Goal: Task Accomplishment & Management: Complete application form

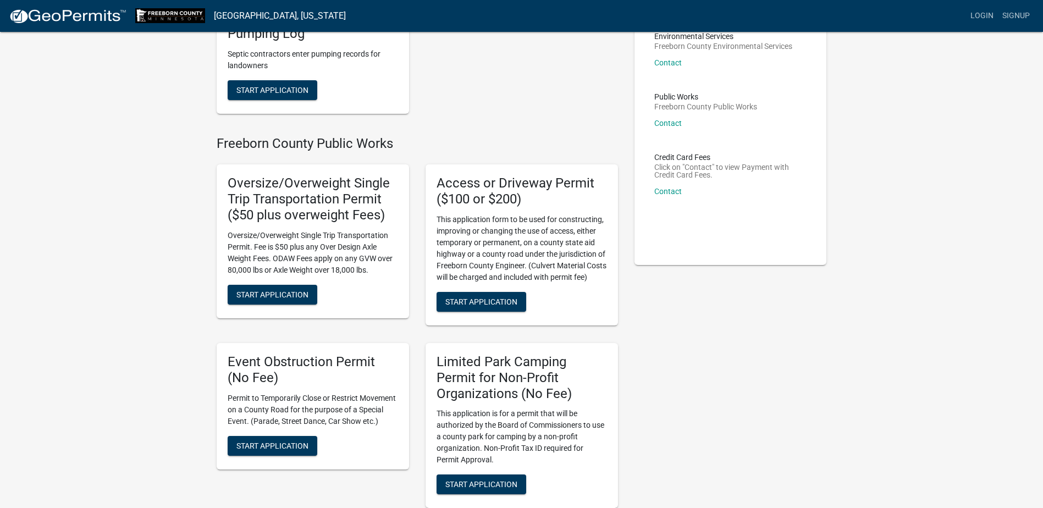
scroll to position [220, 0]
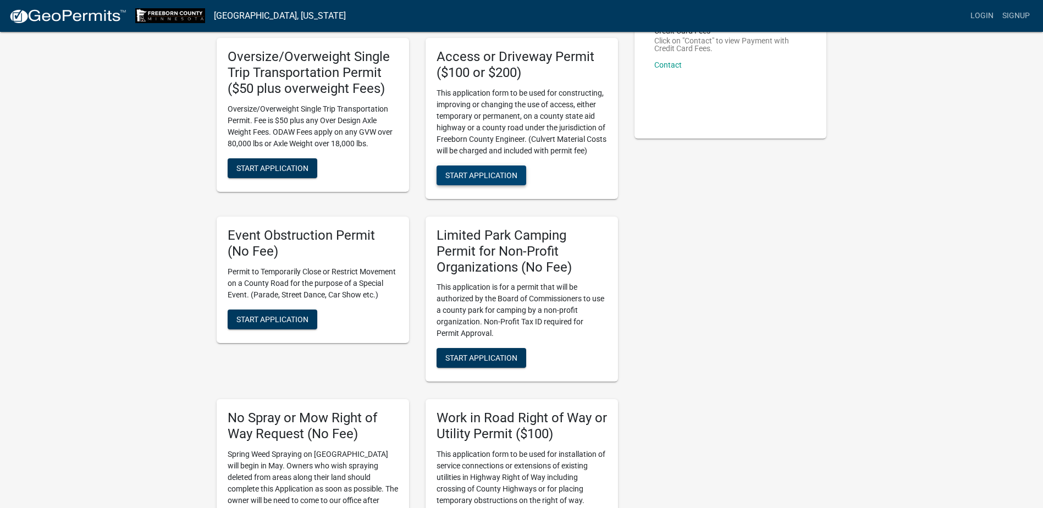
click at [483, 178] on span "Start Application" at bounding box center [481, 174] width 72 height 9
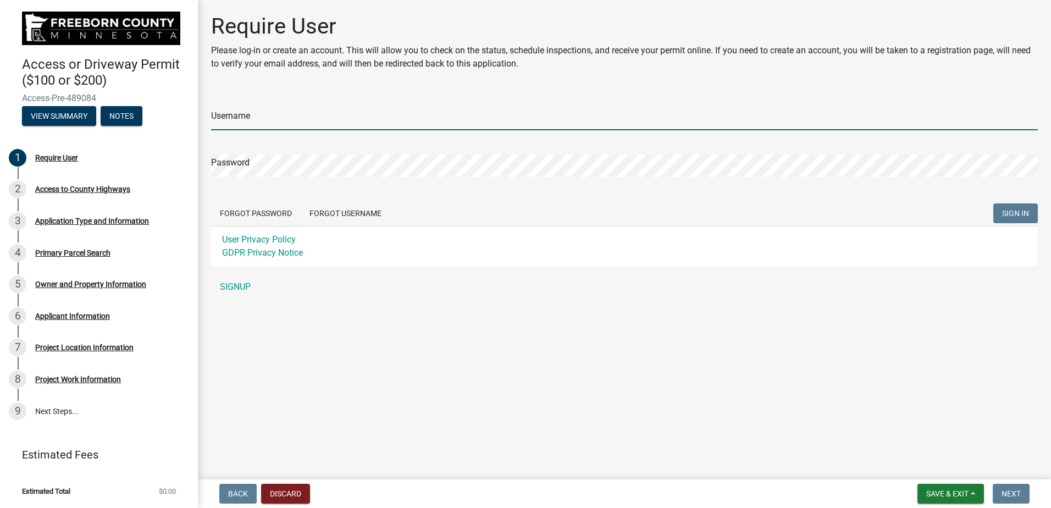
click at [246, 114] on input "Username" at bounding box center [624, 119] width 827 height 23
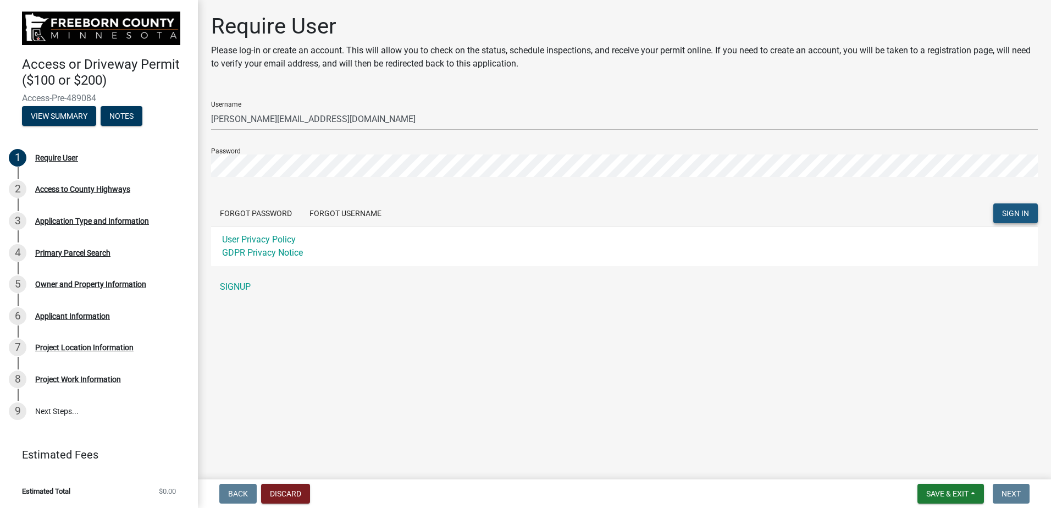
click at [1018, 212] on span "SIGN IN" at bounding box center [1015, 213] width 27 height 9
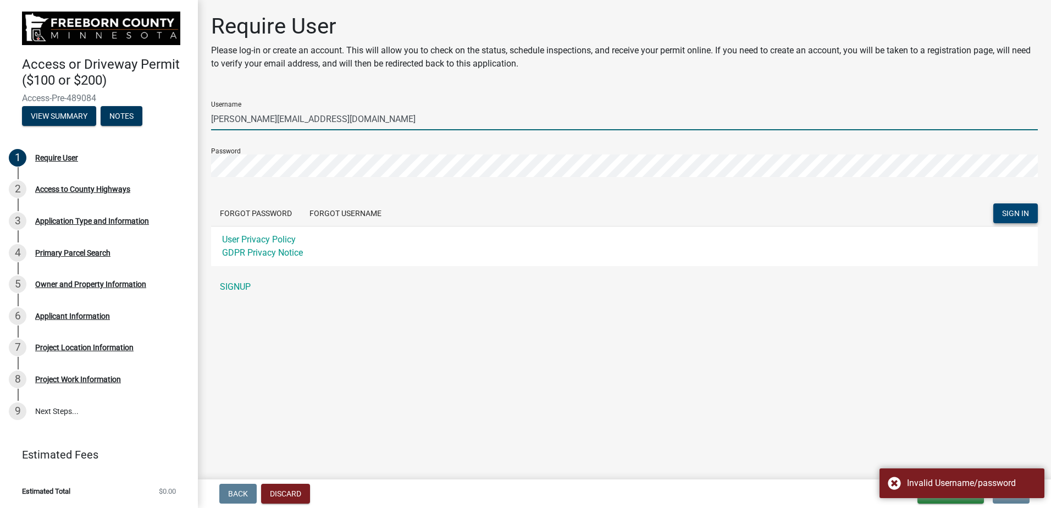
click at [331, 128] on input "[PERSON_NAME][EMAIL_ADDRESS][DOMAIN_NAME]" at bounding box center [624, 119] width 827 height 23
drag, startPoint x: 338, startPoint y: 120, endPoint x: 152, endPoint y: 124, distance: 185.9
click at [152, 124] on div "Access or Driveway Permit ($100 or $200) Access-Pre-489084 View Summary Notes 1…" at bounding box center [525, 254] width 1051 height 508
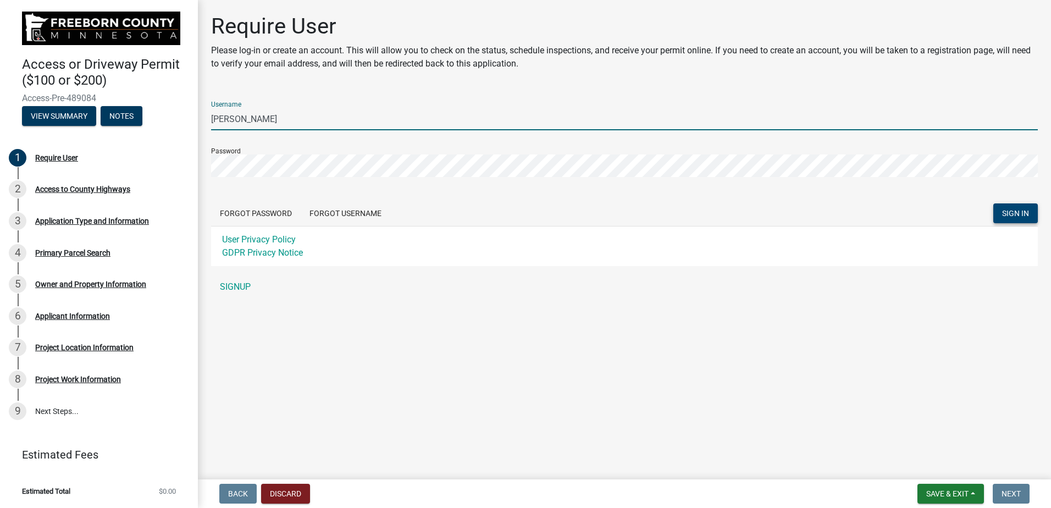
click at [994, 203] on button "SIGN IN" at bounding box center [1016, 213] width 45 height 20
type input "[PERSON_NAME][EMAIL_ADDRESS][DOMAIN_NAME]"
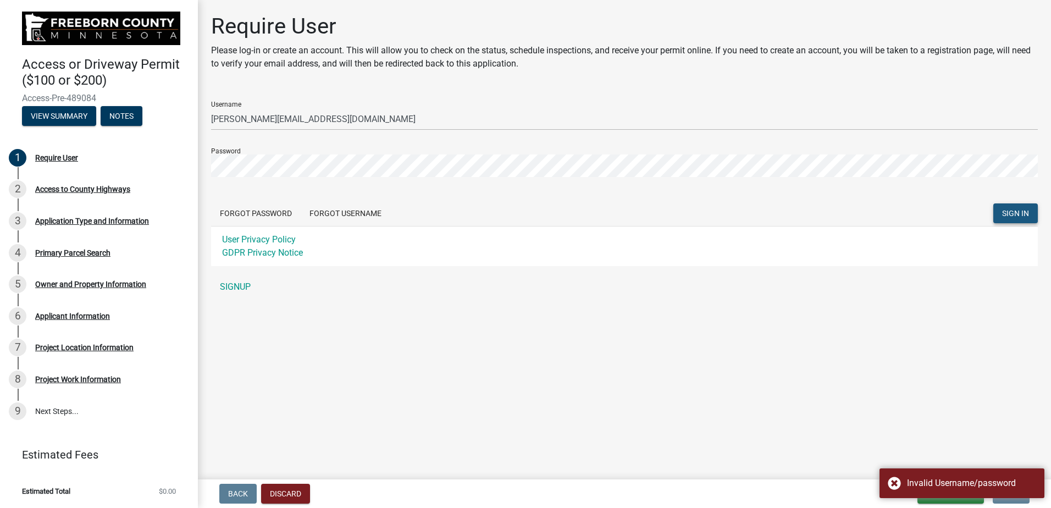
click at [1004, 213] on span "SIGN IN" at bounding box center [1015, 213] width 27 height 9
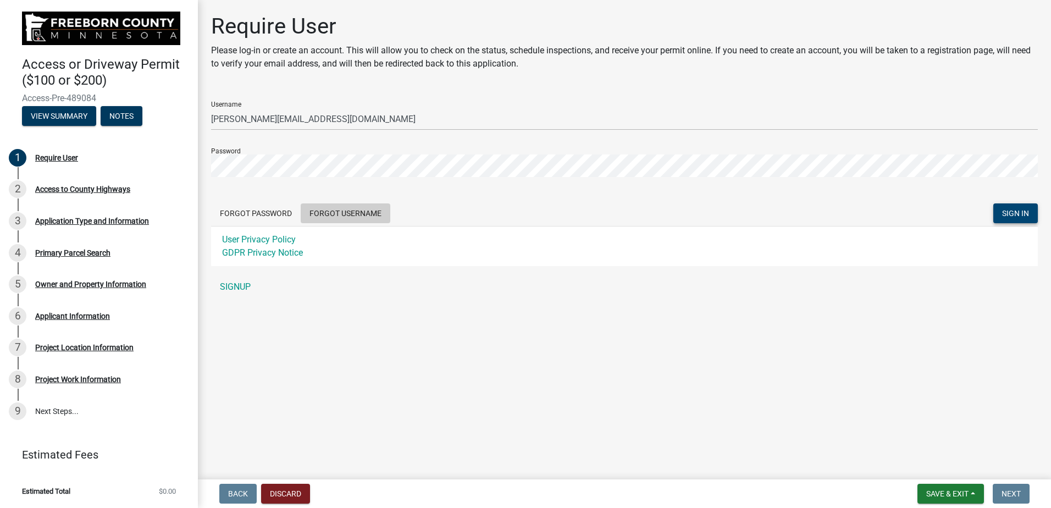
click at [344, 210] on button "Forgot Username" at bounding box center [346, 213] width 90 height 20
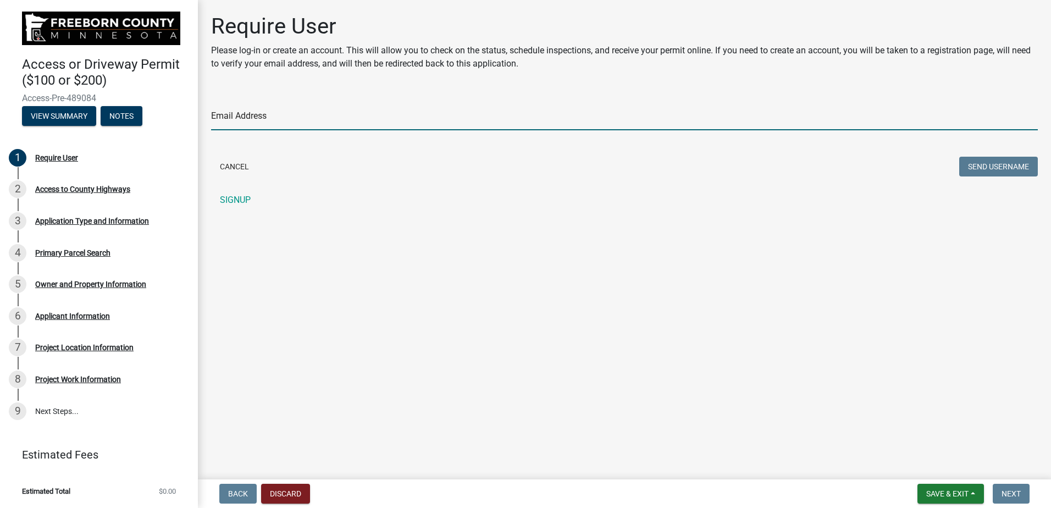
click at [239, 117] on input "Email Address" at bounding box center [624, 119] width 827 height 23
type input "[PERSON_NAME][EMAIL_ADDRESS][DOMAIN_NAME]"
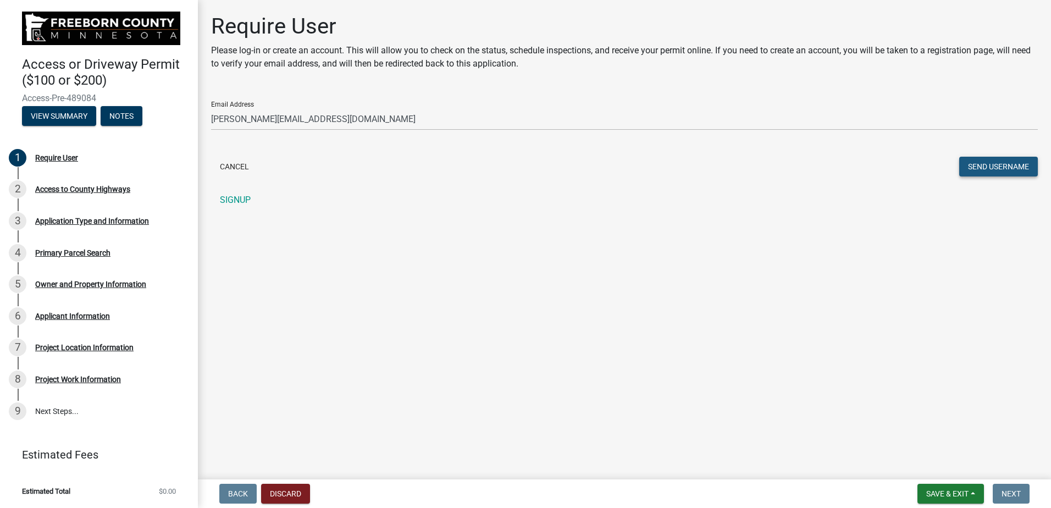
click at [986, 169] on button "Send Username" at bounding box center [999, 167] width 79 height 20
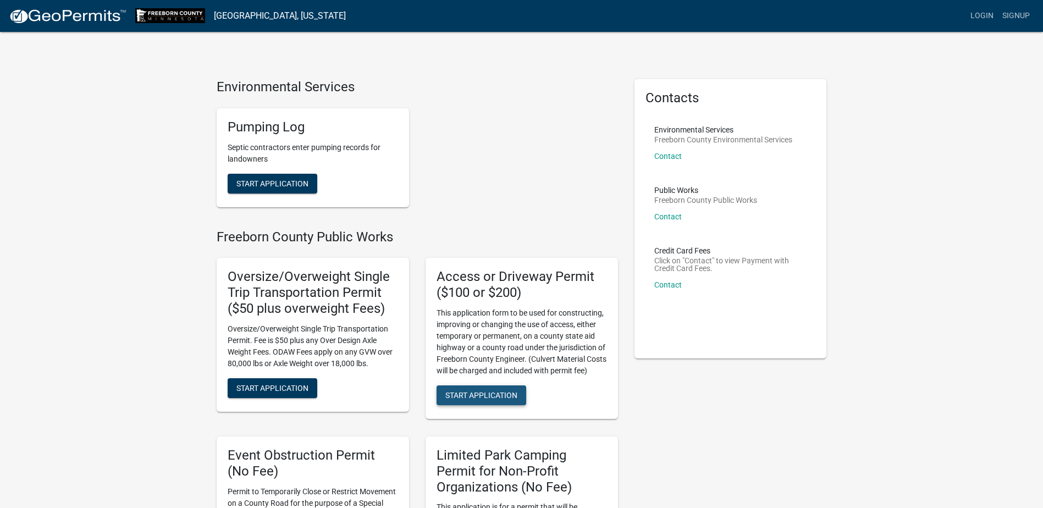
click at [476, 395] on span "Start Application" at bounding box center [481, 394] width 72 height 9
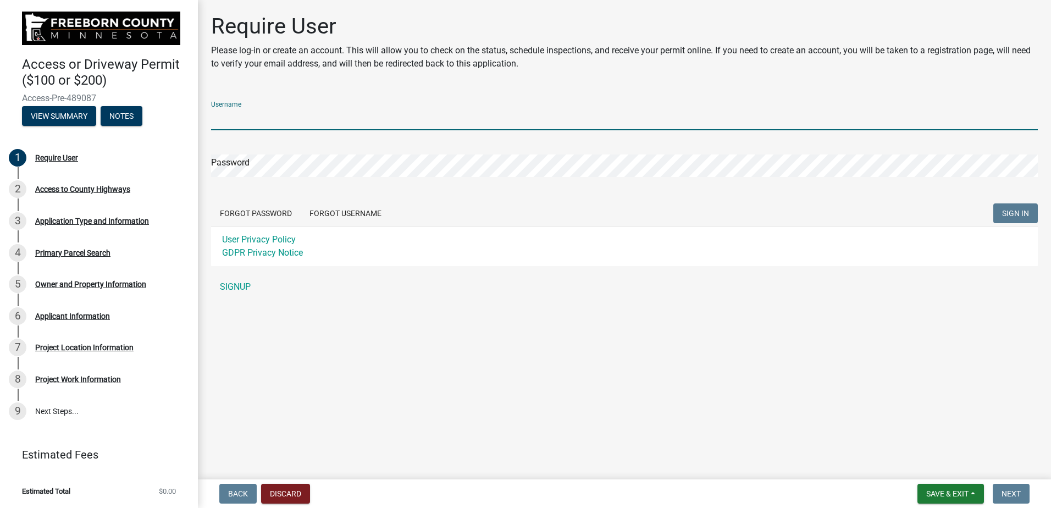
click at [257, 123] on input "Username" at bounding box center [624, 119] width 827 height 23
type input "Redhead"
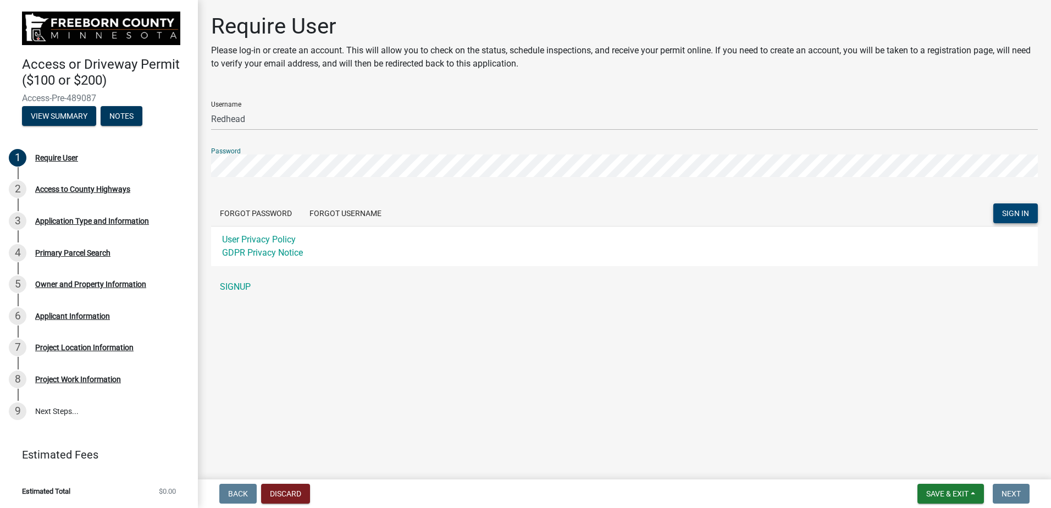
click at [1013, 213] on span "SIGN IN" at bounding box center [1015, 213] width 27 height 9
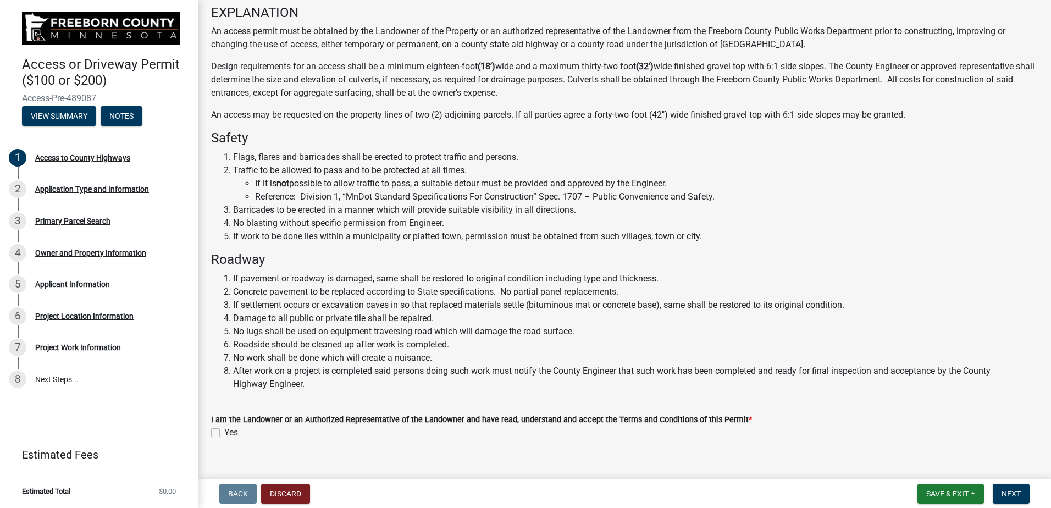
scroll to position [110, 0]
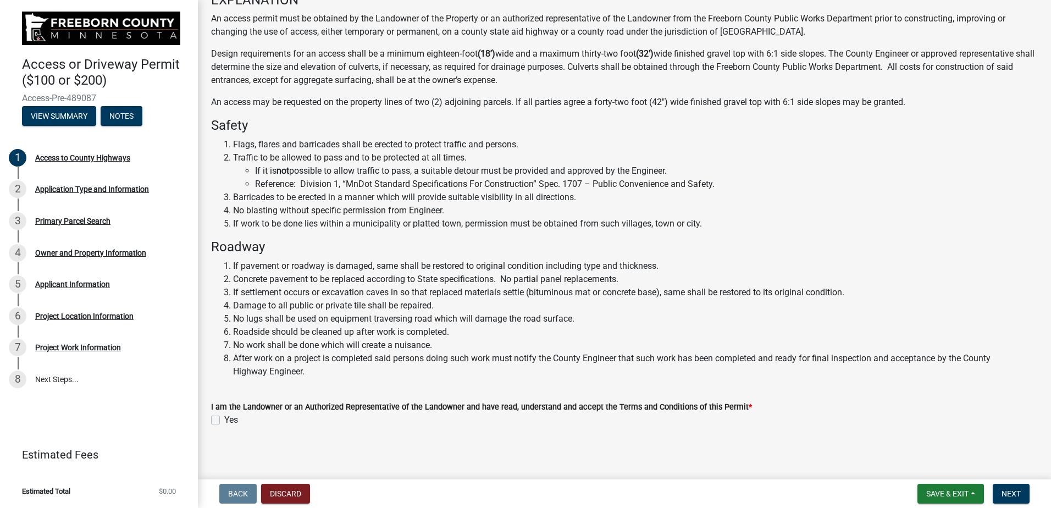
click at [224, 421] on label "Yes" at bounding box center [231, 420] width 14 height 13
click at [224, 421] on input "Yes" at bounding box center [227, 417] width 7 height 7
checkbox input "true"
click at [944, 494] on span "Save & Exit" at bounding box center [948, 493] width 42 height 9
click at [925, 462] on button "Save & Exit" at bounding box center [940, 465] width 88 height 26
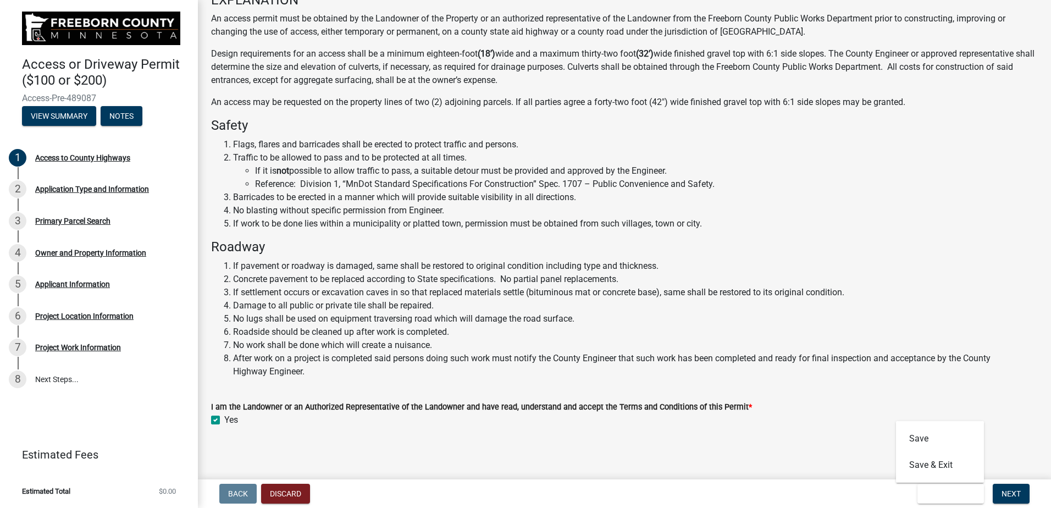
scroll to position [0, 0]
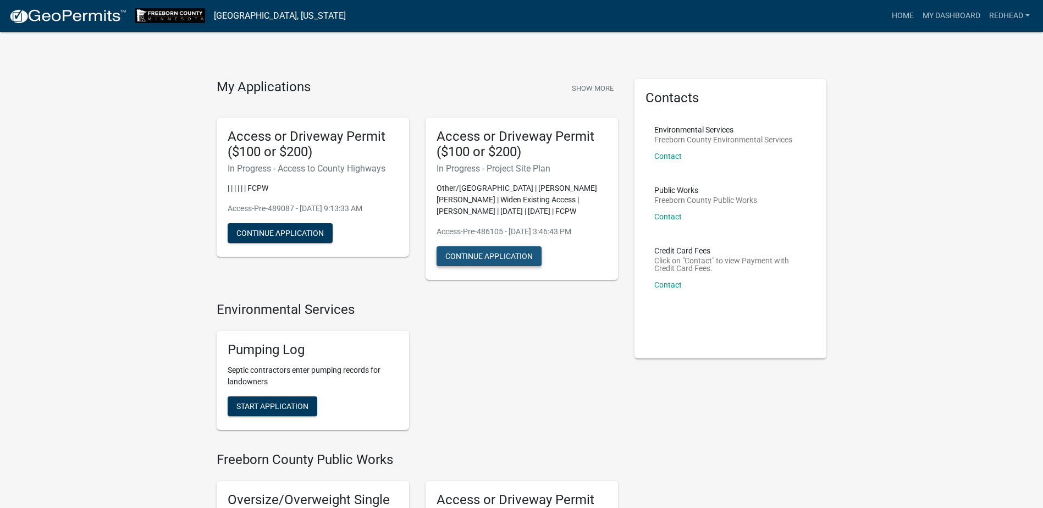
click at [489, 255] on button "Continue Application" at bounding box center [489, 256] width 105 height 20
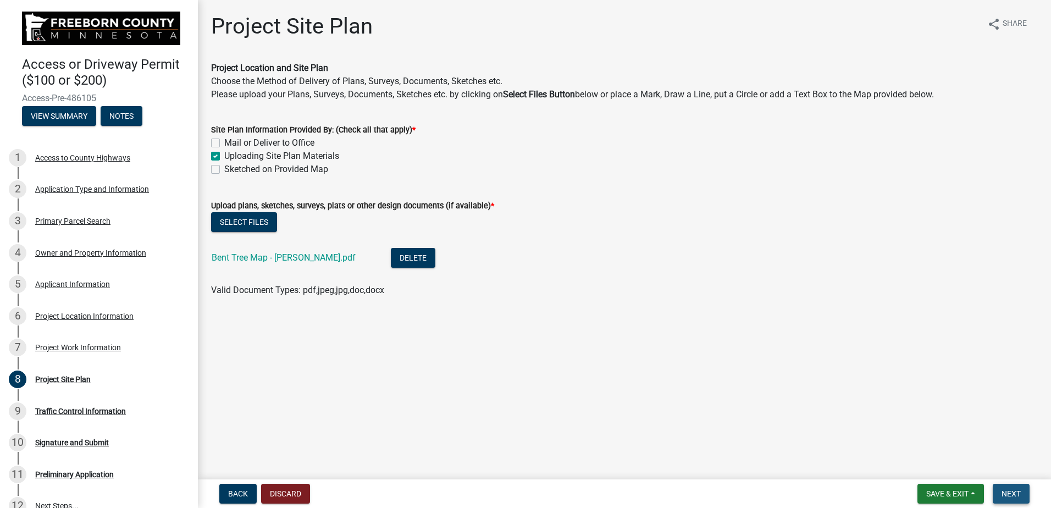
click at [1013, 493] on span "Next" at bounding box center [1011, 493] width 19 height 9
click at [952, 495] on span "Save & Exit" at bounding box center [948, 493] width 42 height 9
click at [922, 438] on button "Save" at bounding box center [940, 439] width 88 height 26
click at [1015, 491] on span "Next" at bounding box center [1011, 493] width 19 height 9
click at [1008, 492] on span "Next" at bounding box center [1011, 493] width 19 height 9
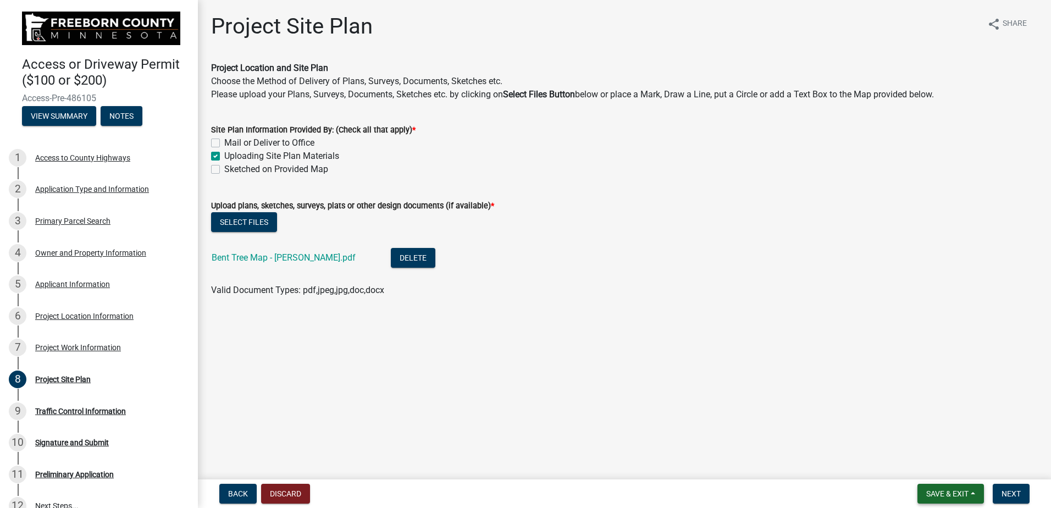
click at [945, 494] on span "Save & Exit" at bounding box center [948, 493] width 42 height 9
click at [933, 465] on button "Save & Exit" at bounding box center [940, 465] width 88 height 26
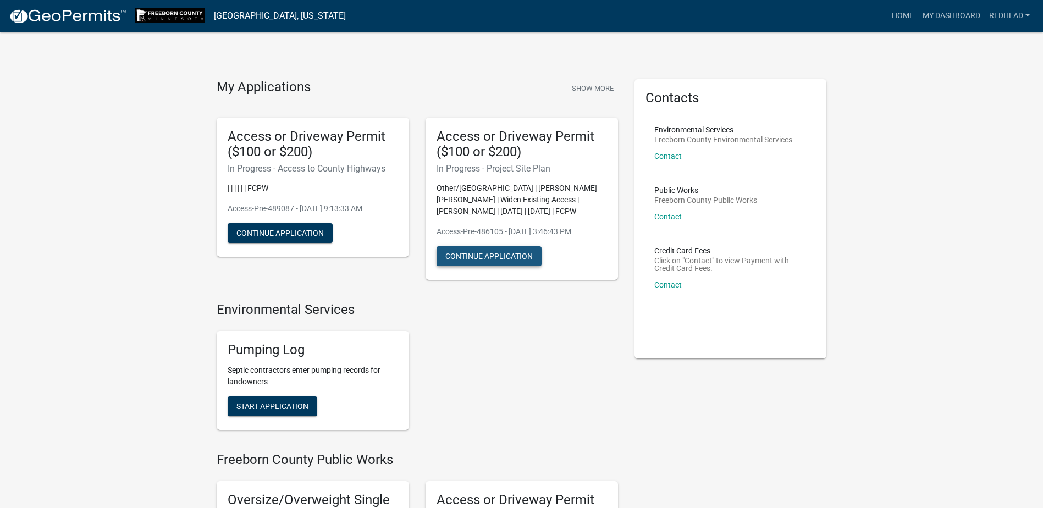
click at [496, 254] on button "Continue Application" at bounding box center [489, 256] width 105 height 20
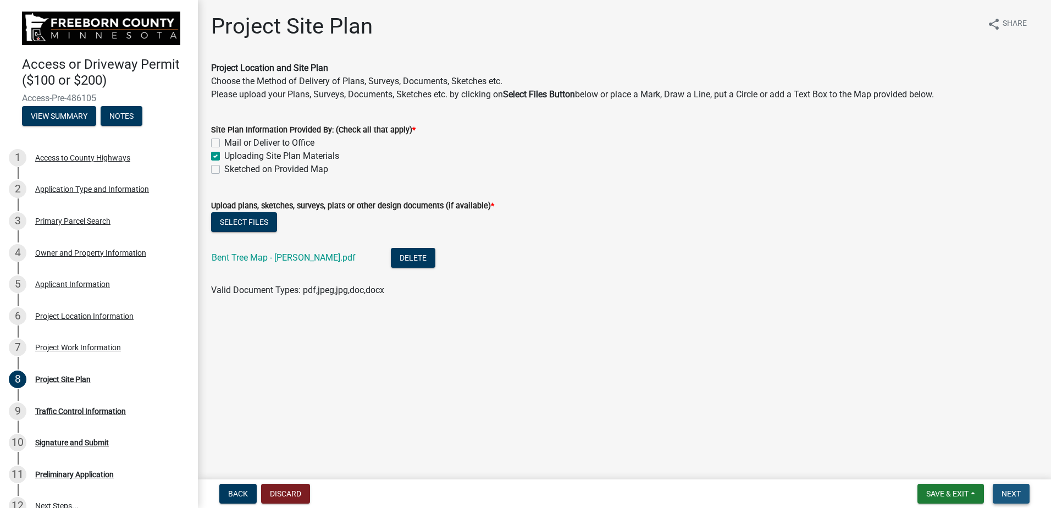
click at [1010, 495] on span "Next" at bounding box center [1011, 493] width 19 height 9
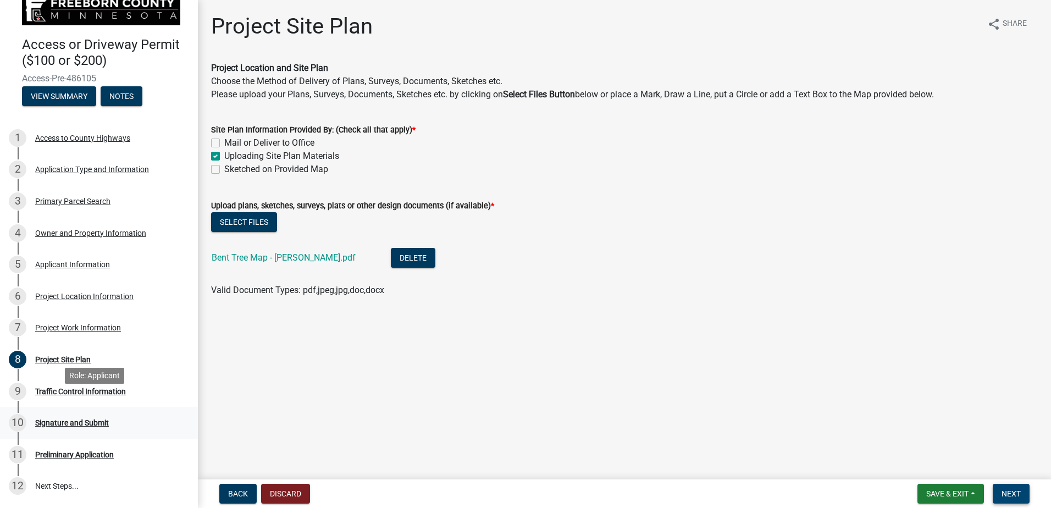
scroll to position [55, 0]
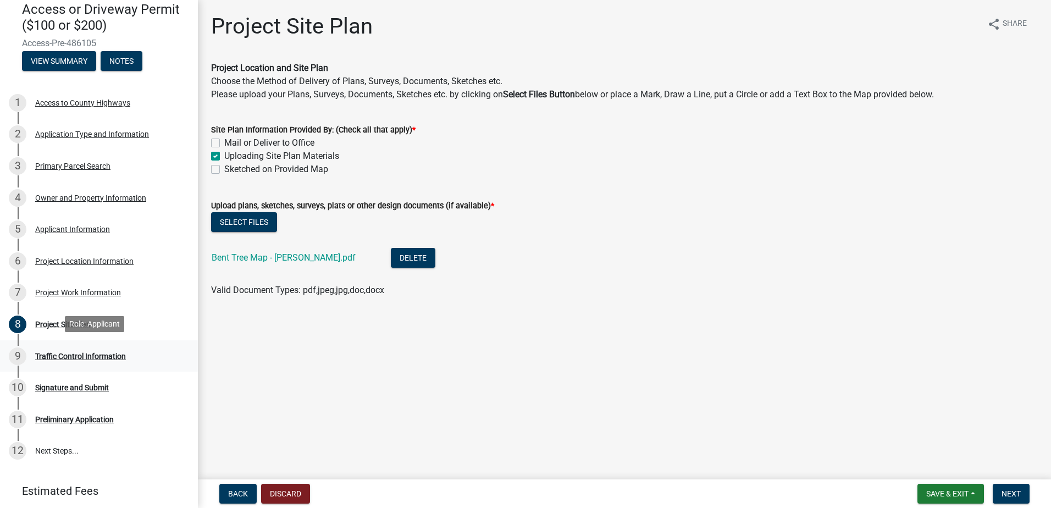
click at [65, 358] on div "Traffic Control Information" at bounding box center [80, 356] width 91 height 8
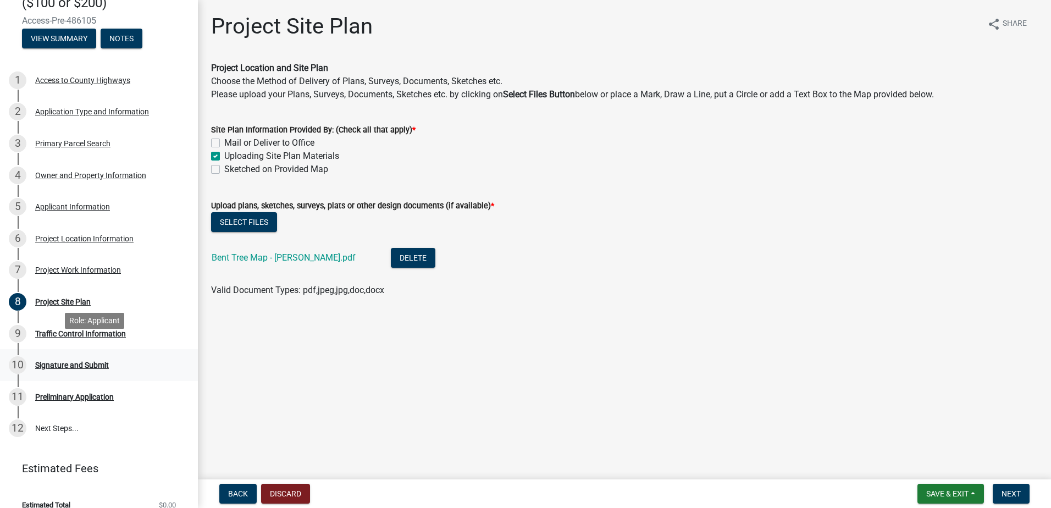
scroll to position [90, 0]
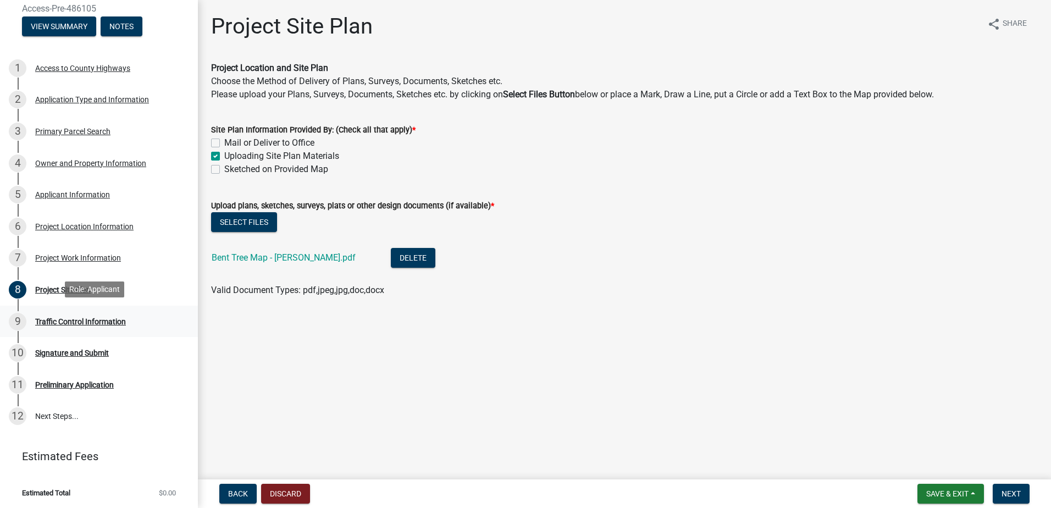
click at [56, 318] on div "Traffic Control Information" at bounding box center [80, 322] width 91 height 8
click at [1008, 492] on span "Next" at bounding box center [1011, 493] width 19 height 9
click at [57, 318] on div "Traffic Control Information" at bounding box center [80, 322] width 91 height 8
click at [58, 350] on div "Signature and Submit" at bounding box center [72, 353] width 74 height 8
click at [974, 494] on button "Save & Exit" at bounding box center [951, 494] width 67 height 20
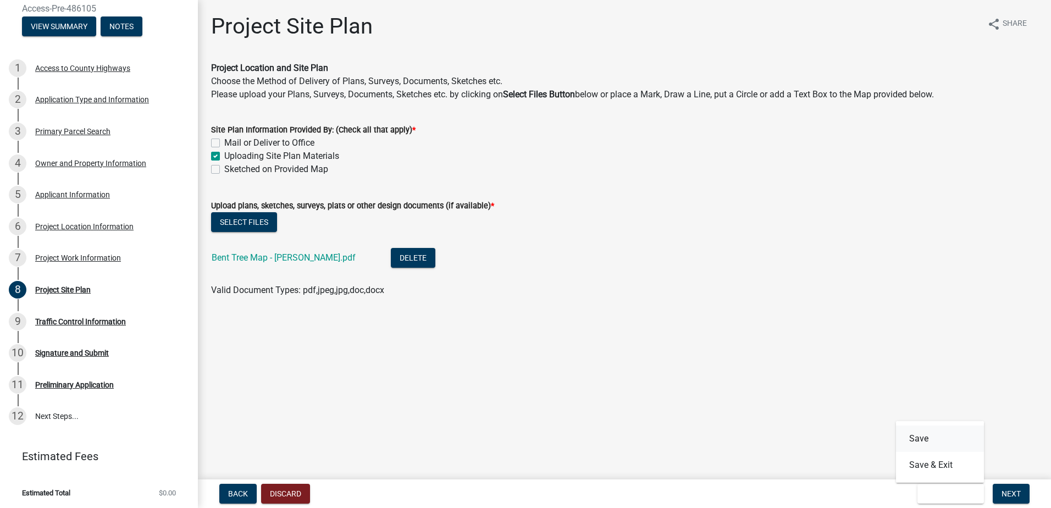
click at [928, 438] on button "Save" at bounding box center [940, 439] width 88 height 26
click at [224, 169] on label "Sketched on Provided Map" at bounding box center [276, 169] width 104 height 13
click at [224, 169] on input "Sketched on Provided Map" at bounding box center [227, 166] width 7 height 7
checkbox input "true"
checkbox input "false"
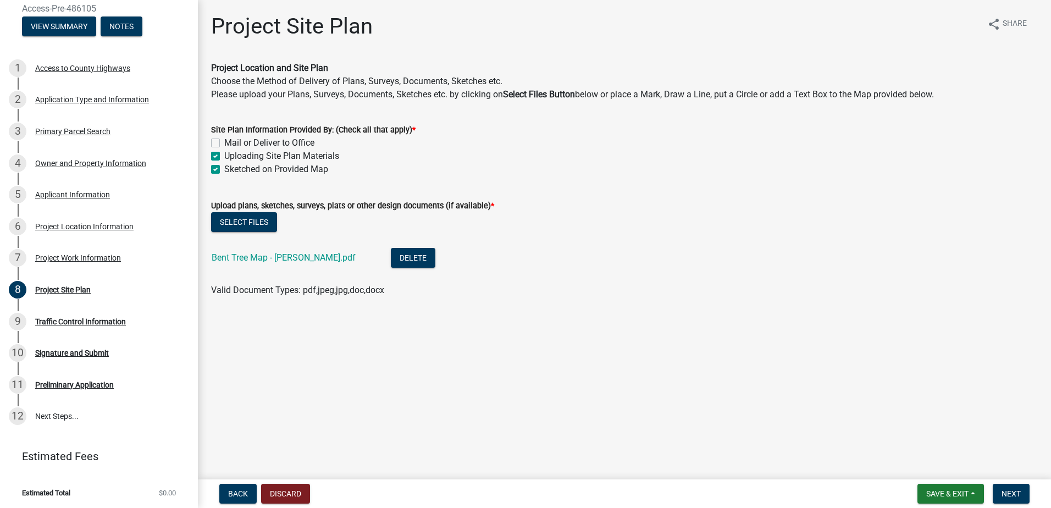
checkbox input "true"
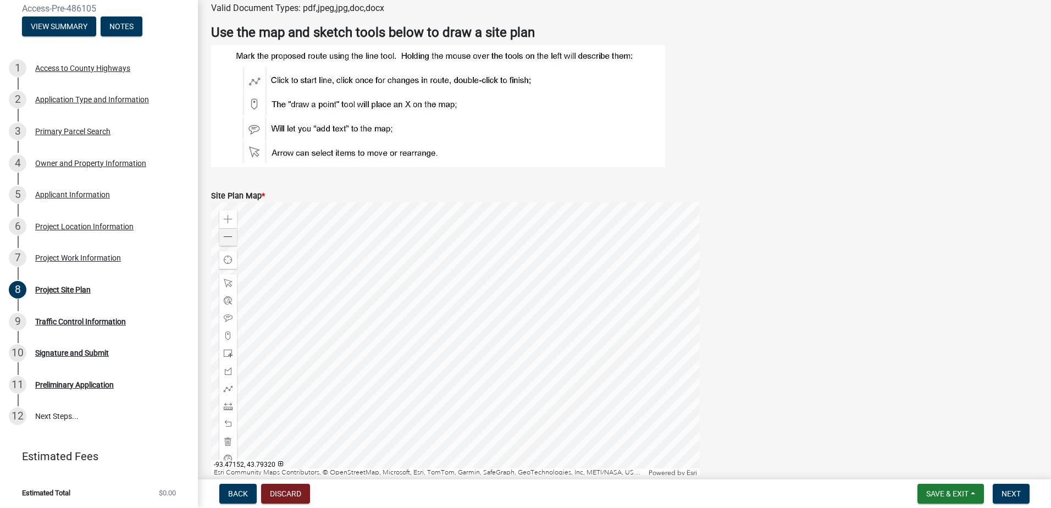
scroll to position [337, 0]
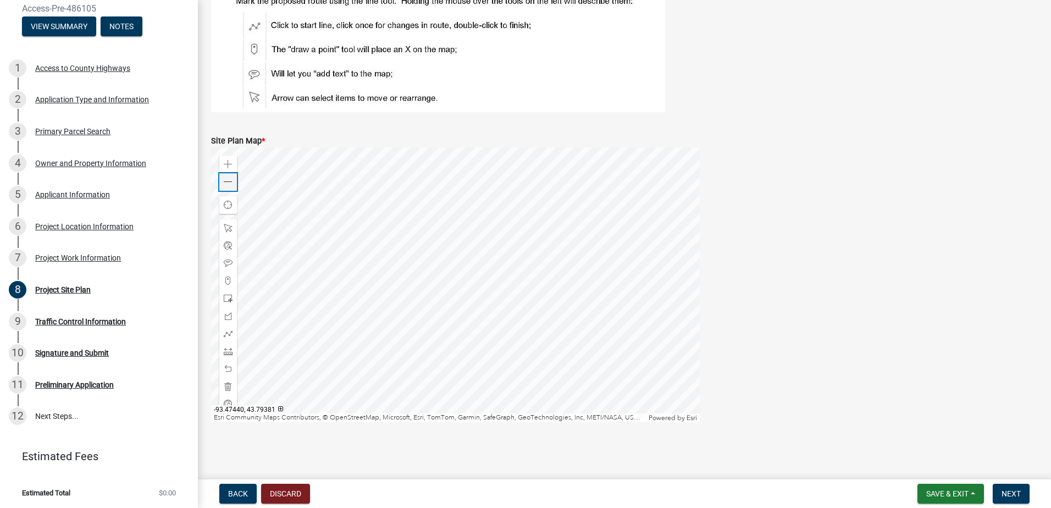
click at [224, 183] on span at bounding box center [228, 182] width 9 height 9
click at [427, 285] on div at bounding box center [455, 284] width 489 height 275
click at [227, 298] on span at bounding box center [228, 298] width 9 height 9
click at [490, 334] on div at bounding box center [455, 284] width 489 height 275
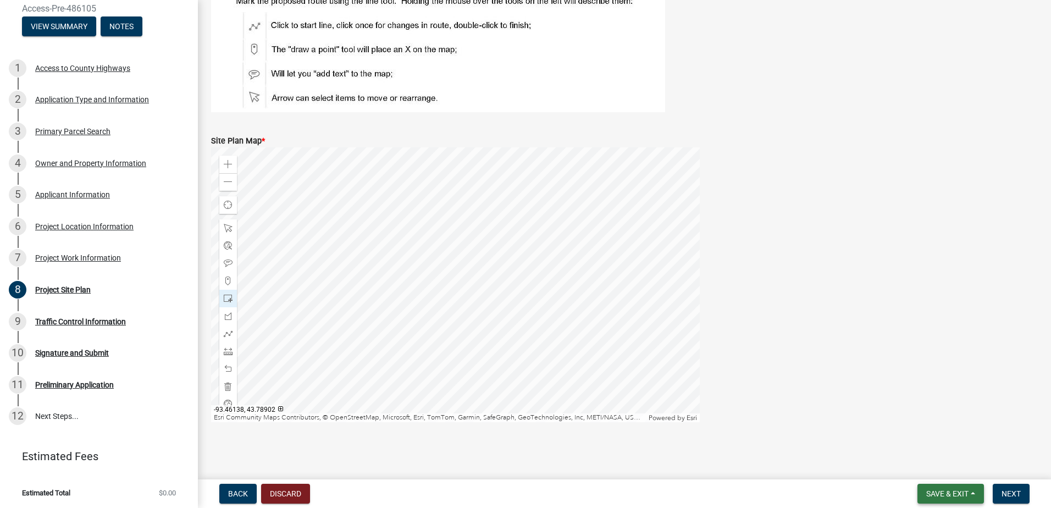
click at [960, 491] on span "Save & Exit" at bounding box center [948, 493] width 42 height 9
click at [921, 439] on button "Save" at bounding box center [940, 439] width 88 height 26
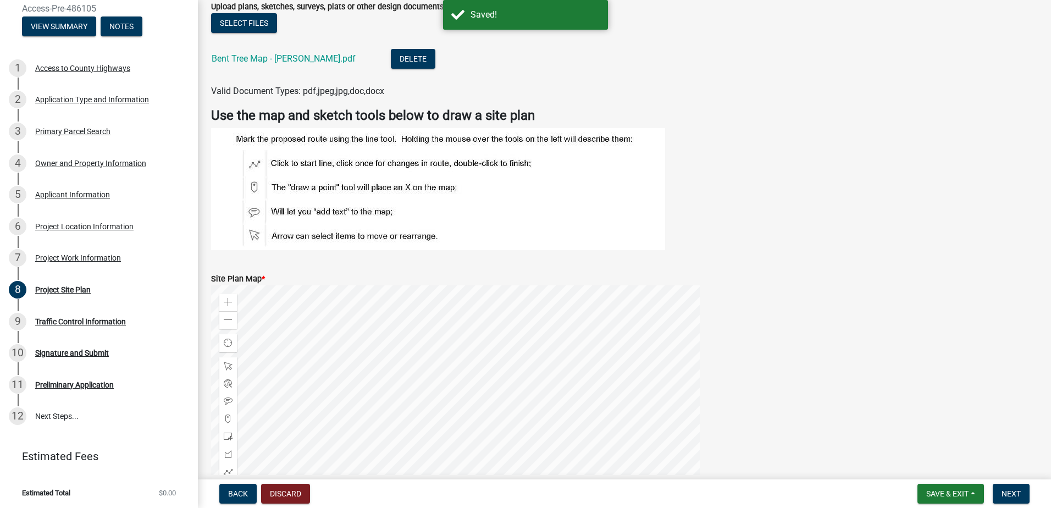
scroll to position [220, 0]
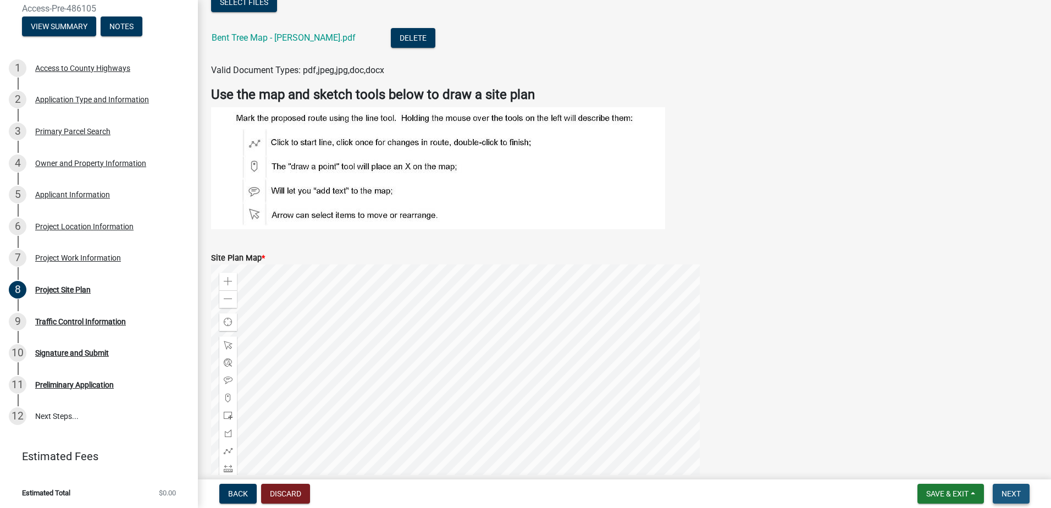
click at [1016, 495] on span "Next" at bounding box center [1011, 493] width 19 height 9
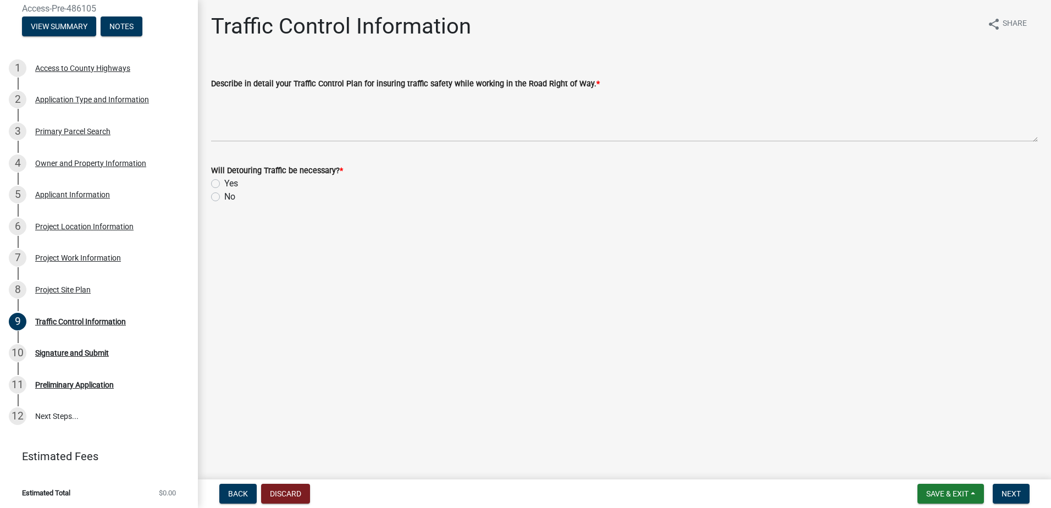
click at [224, 197] on label "No" at bounding box center [229, 196] width 11 height 13
click at [224, 197] on input "No" at bounding box center [227, 193] width 7 height 7
radio input "true"
click at [1019, 495] on span "Next" at bounding box center [1011, 493] width 19 height 9
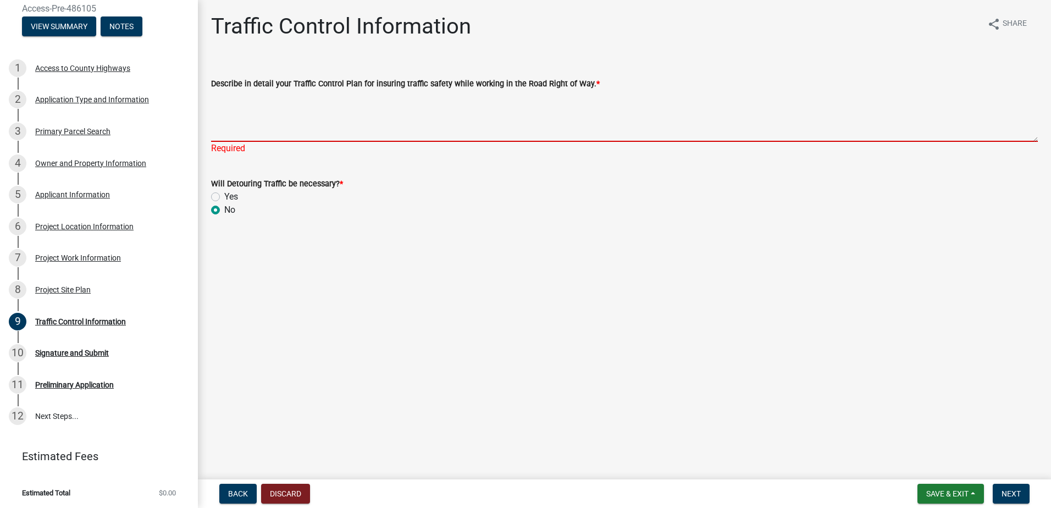
click at [233, 135] on textarea "Describe in detail your Traffic Control Plan for insuring traffic safety while …" at bounding box center [624, 116] width 827 height 52
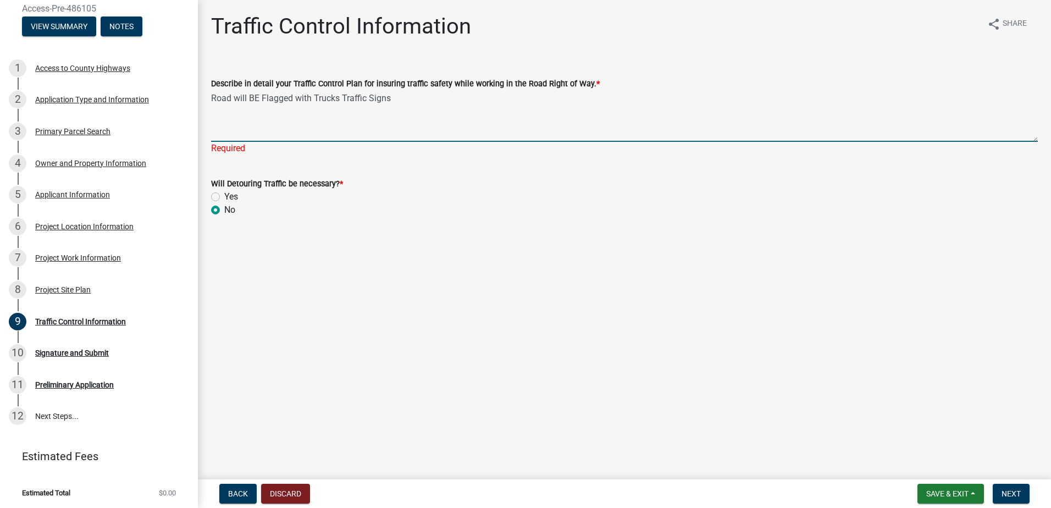
click at [337, 99] on textarea "Road will BE Flagged with Trucks Traffic Signs" at bounding box center [624, 116] width 827 height 52
click at [335, 97] on textarea "Road will BE Flagged with Trucks Traffic Signs" at bounding box center [624, 116] width 827 height 52
drag, startPoint x: 396, startPoint y: 97, endPoint x: 414, endPoint y: 91, distance: 18.1
click at [399, 96] on textarea "Road will BE Flagged with Truck Turning Traffic Signs" at bounding box center [624, 116] width 827 height 52
click at [397, 95] on textarea "Road will BE Flagged with Truck Turning Traffic Signs" at bounding box center [624, 116] width 827 height 52
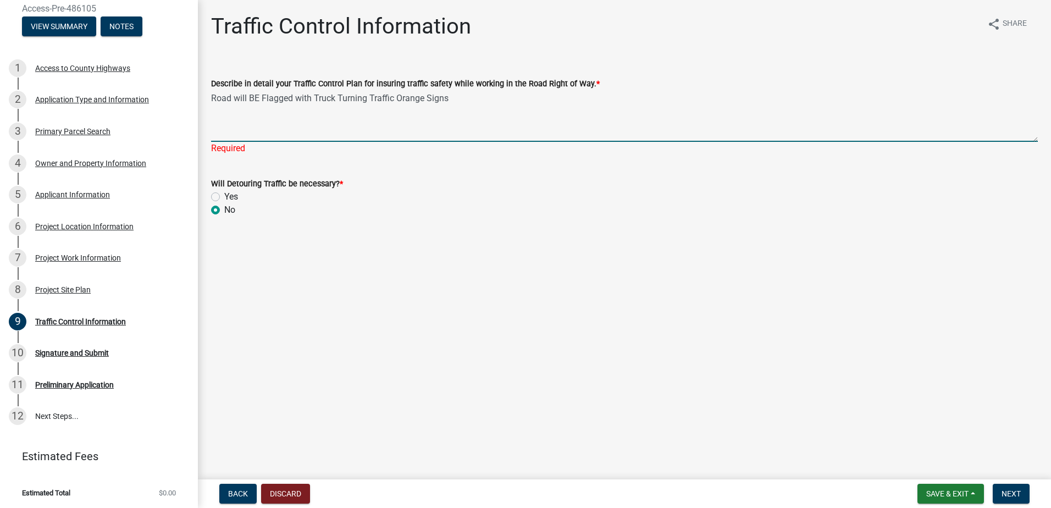
click at [256, 97] on textarea "Road will BE Flagged with Truck Turning Traffic Orange Signs" at bounding box center [624, 116] width 827 height 52
type textarea "Road will Be Flagged with Truck Turning Traffic Orange Signs"
click at [1006, 493] on span "Next" at bounding box center [1011, 493] width 19 height 9
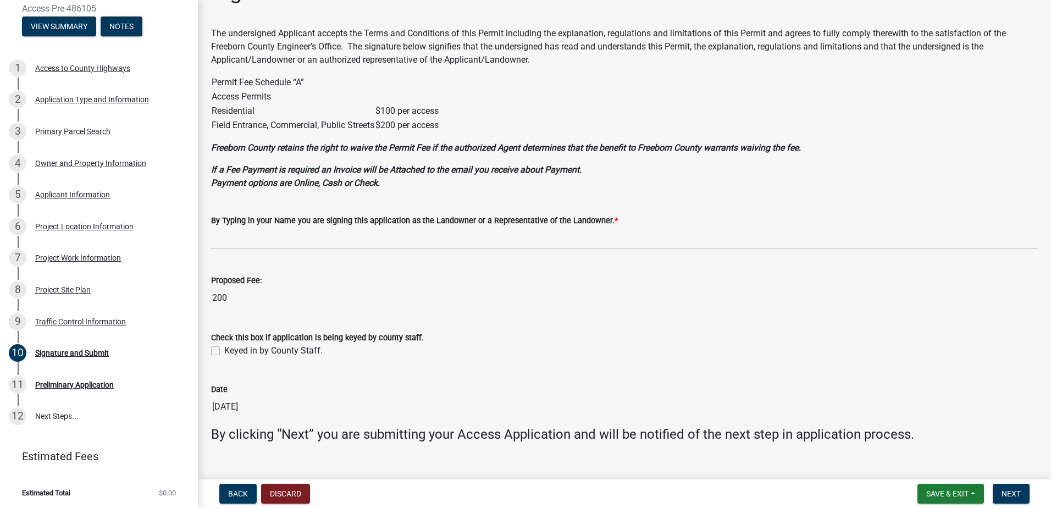
scroll to position [54, 0]
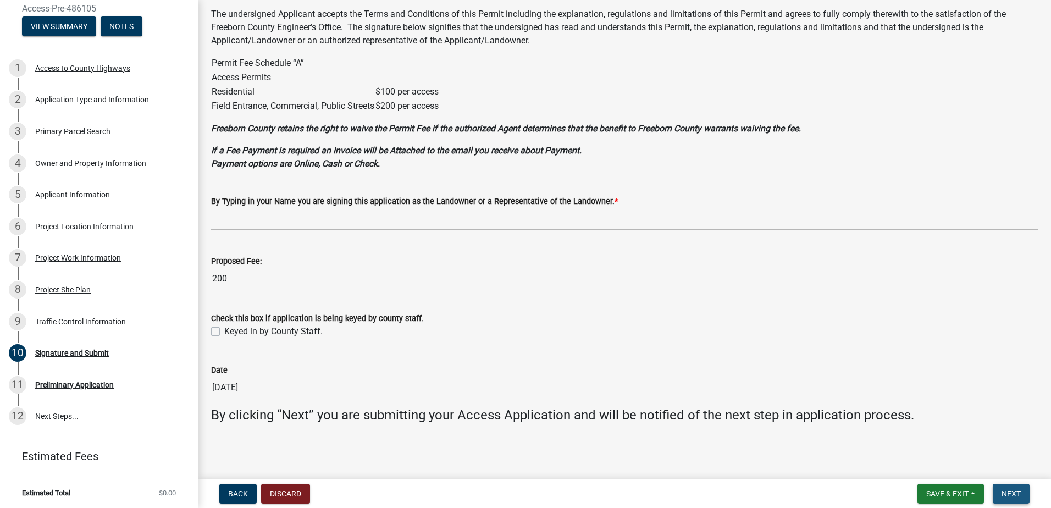
click at [1009, 493] on span "Next" at bounding box center [1011, 493] width 19 height 9
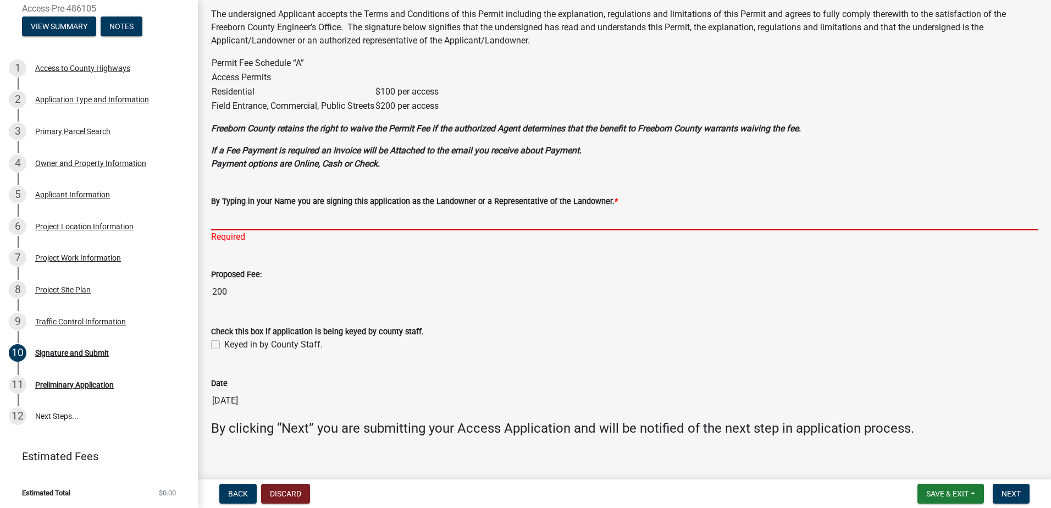
click at [235, 221] on input "By Typing in your Name you are signing this application as the Landowner or a R…" at bounding box center [624, 219] width 827 height 23
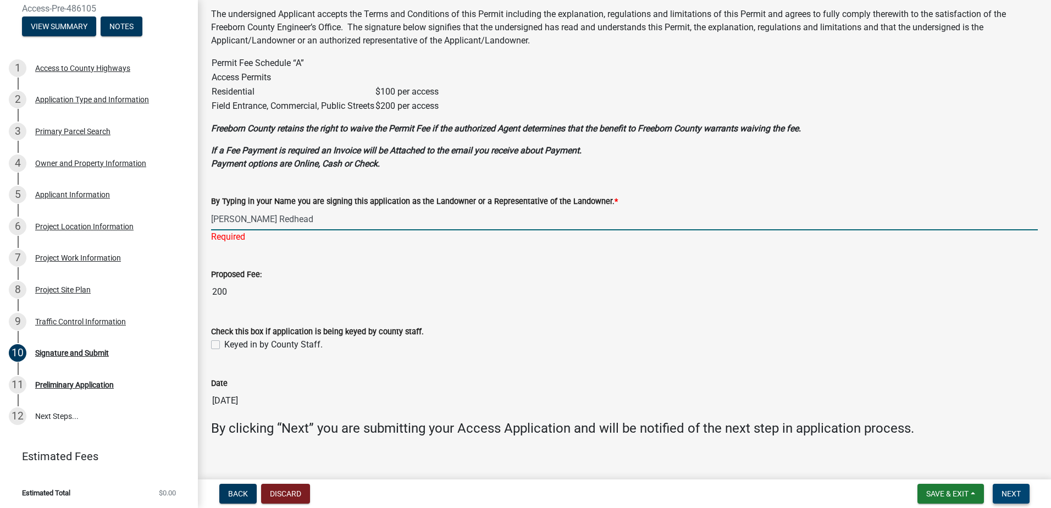
type input "[PERSON_NAME] Redhead"
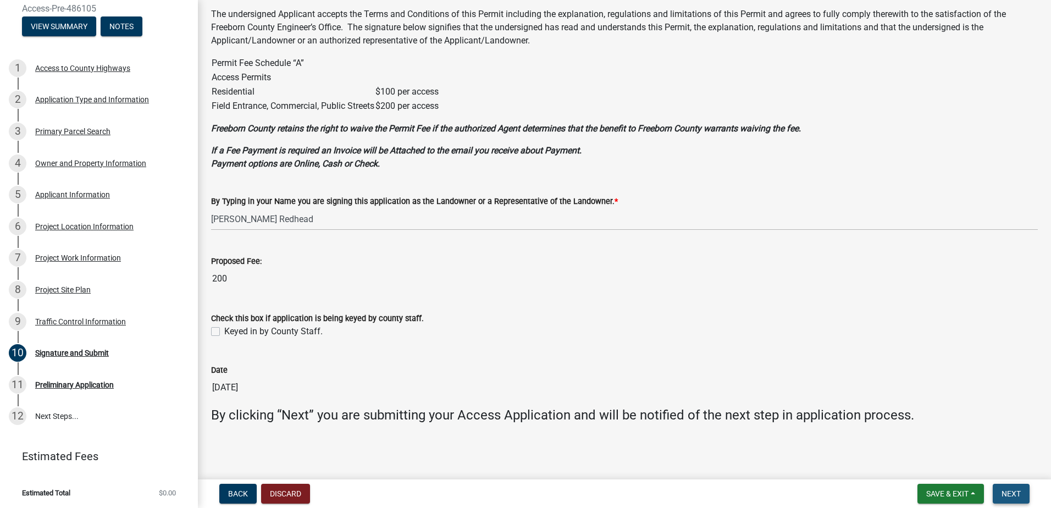
click at [1009, 495] on span "Next" at bounding box center [1011, 493] width 19 height 9
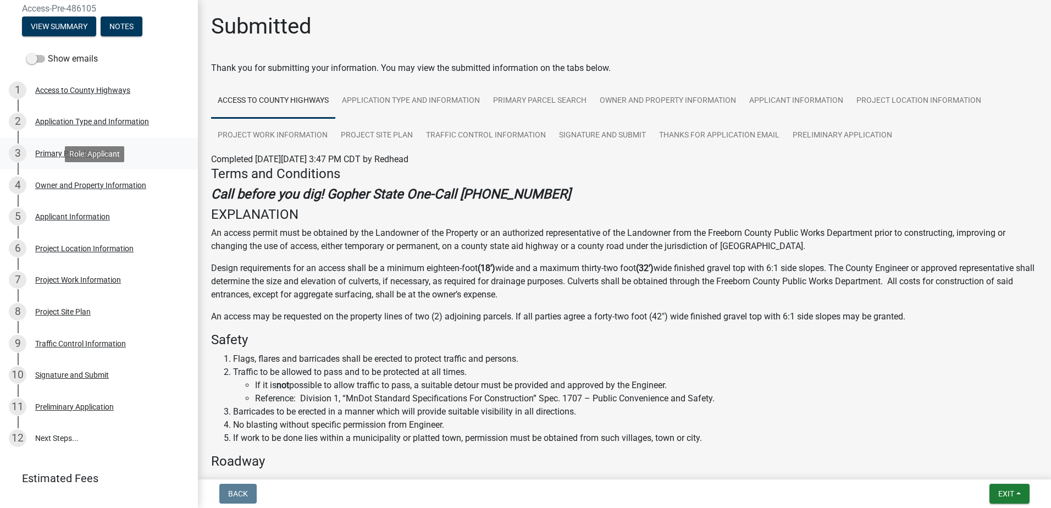
scroll to position [0, 0]
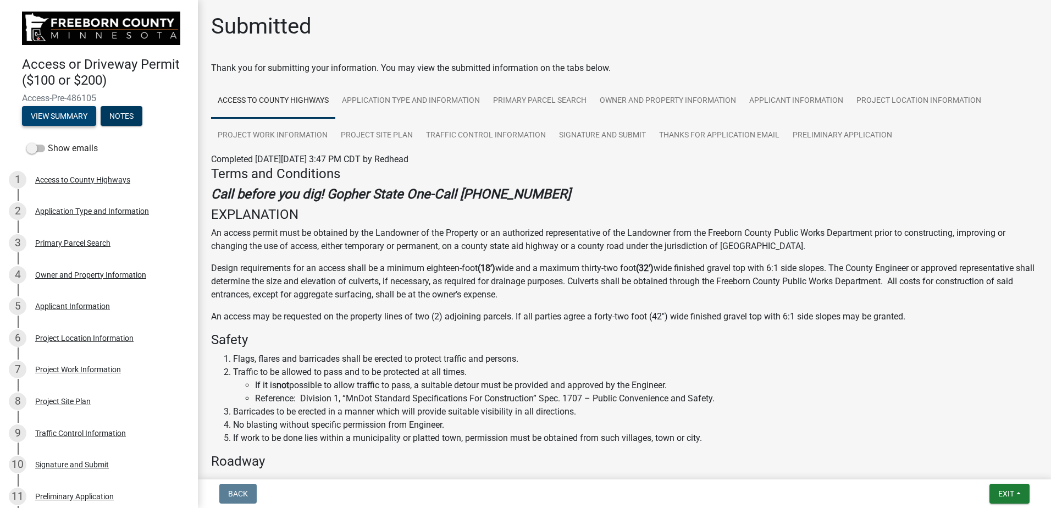
click at [44, 109] on button "View Summary" at bounding box center [59, 116] width 74 height 20
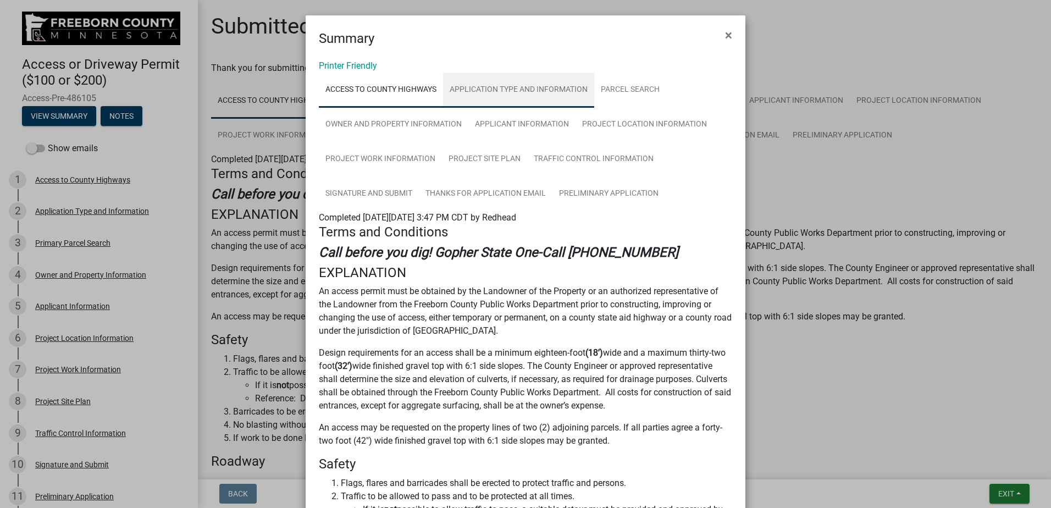
click at [509, 92] on link "Application Type and Information" at bounding box center [518, 90] width 151 height 35
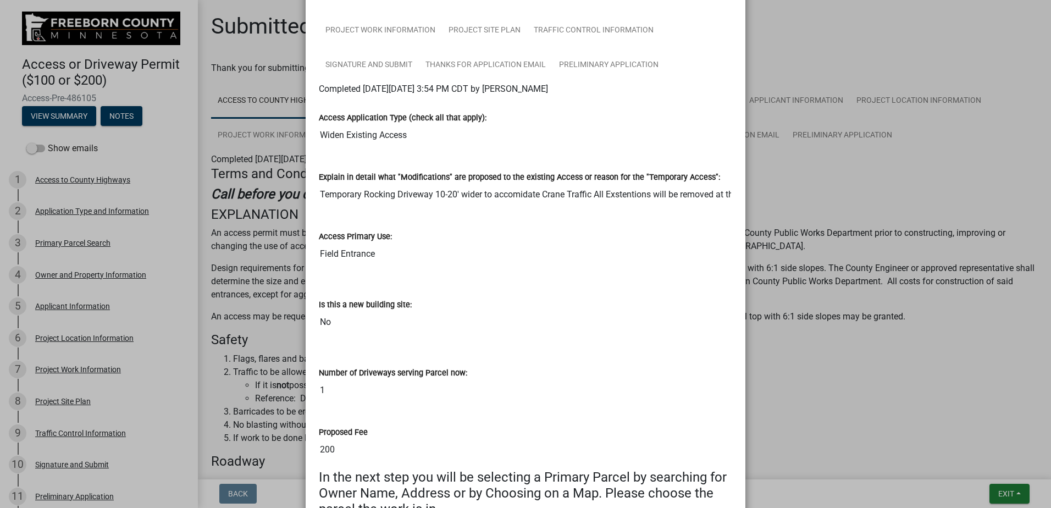
scroll to position [229, 0]
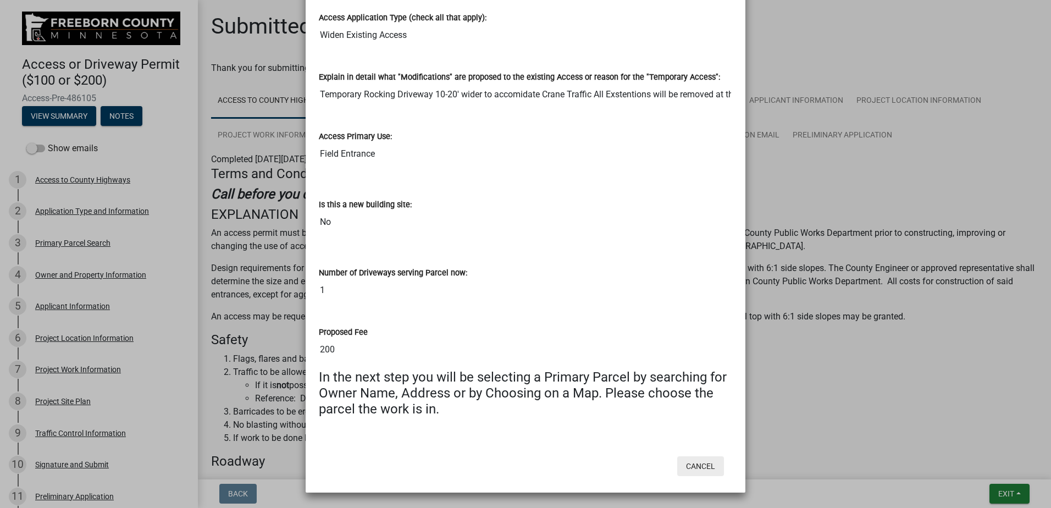
drag, startPoint x: 693, startPoint y: 467, endPoint x: 536, endPoint y: 447, distance: 158.0
click at [539, 450] on form "Summary × Printer Friendly Access to County Highways Application Type and Infor…" at bounding box center [526, 135] width 440 height 696
click at [695, 465] on button "Cancel" at bounding box center [700, 466] width 47 height 20
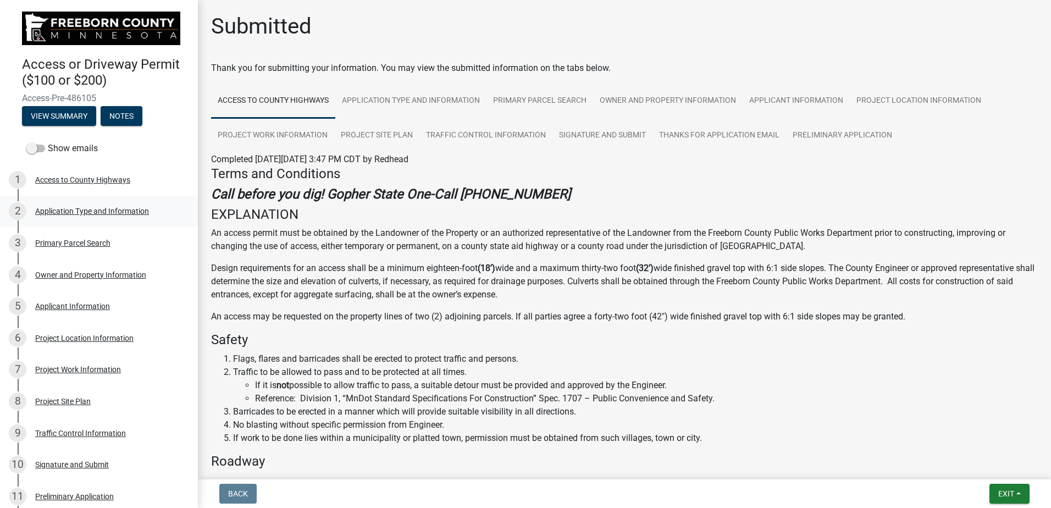
click at [89, 209] on div "Application Type and Information" at bounding box center [92, 211] width 114 height 8
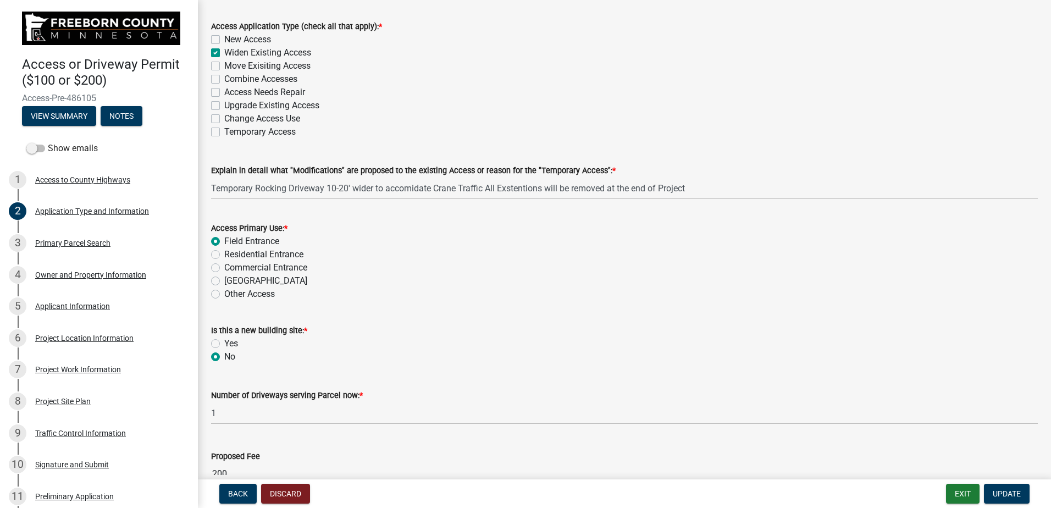
scroll to position [158, 0]
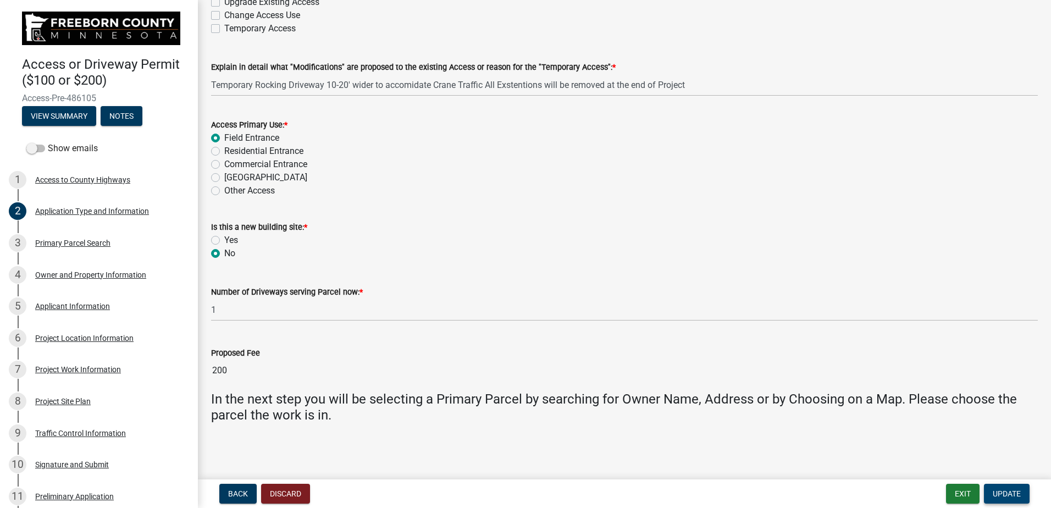
click at [1001, 493] on span "Update" at bounding box center [1007, 493] width 28 height 9
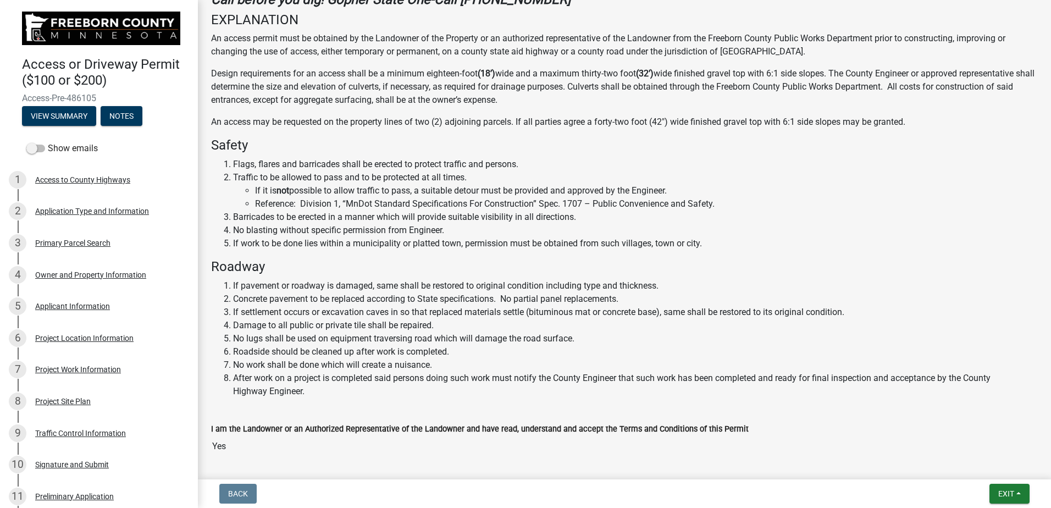
scroll to position [242, 0]
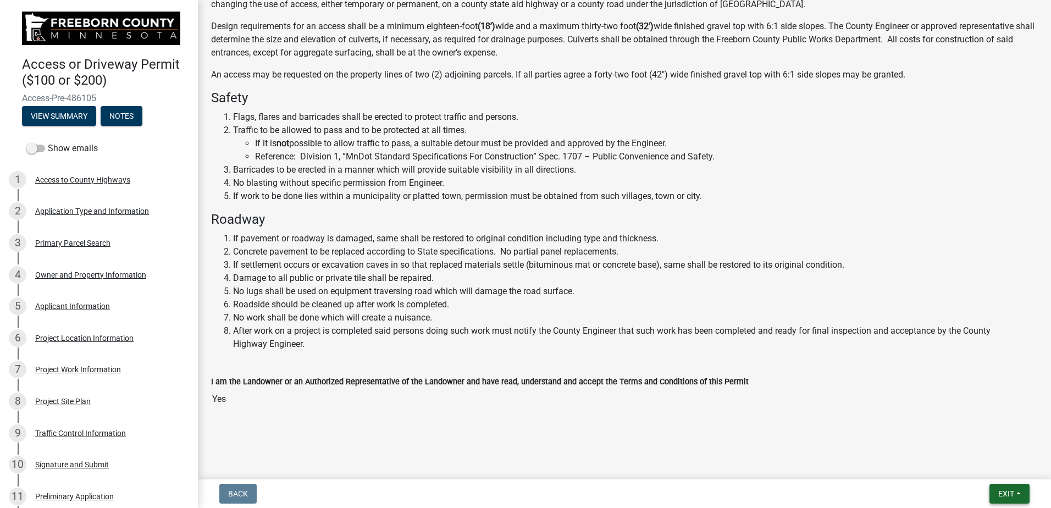
click at [1012, 495] on span "Exit" at bounding box center [1007, 493] width 16 height 9
click at [975, 465] on button "Save & Exit" at bounding box center [986, 465] width 88 height 26
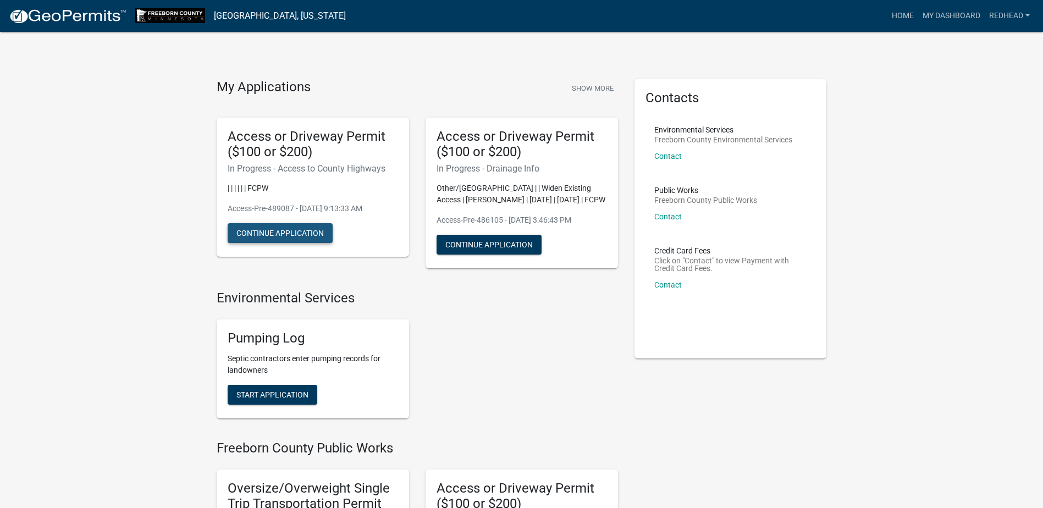
click at [285, 232] on button "Continue Application" at bounding box center [280, 233] width 105 height 20
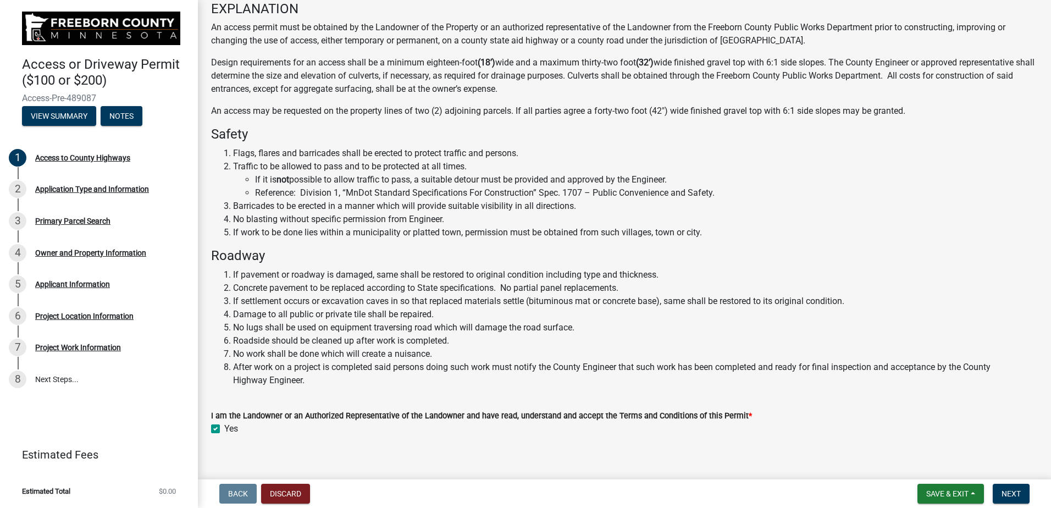
scroll to position [114, 0]
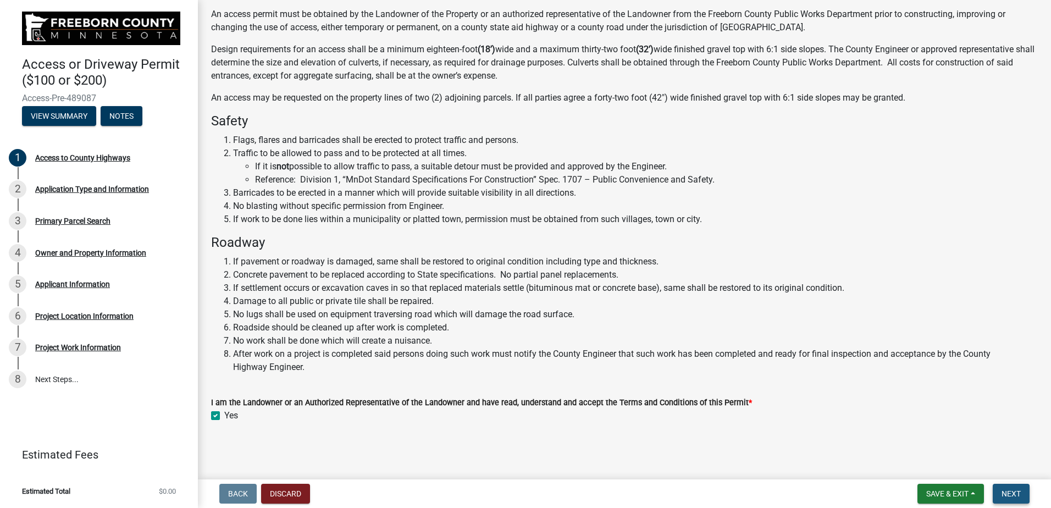
click at [1016, 491] on span "Next" at bounding box center [1011, 493] width 19 height 9
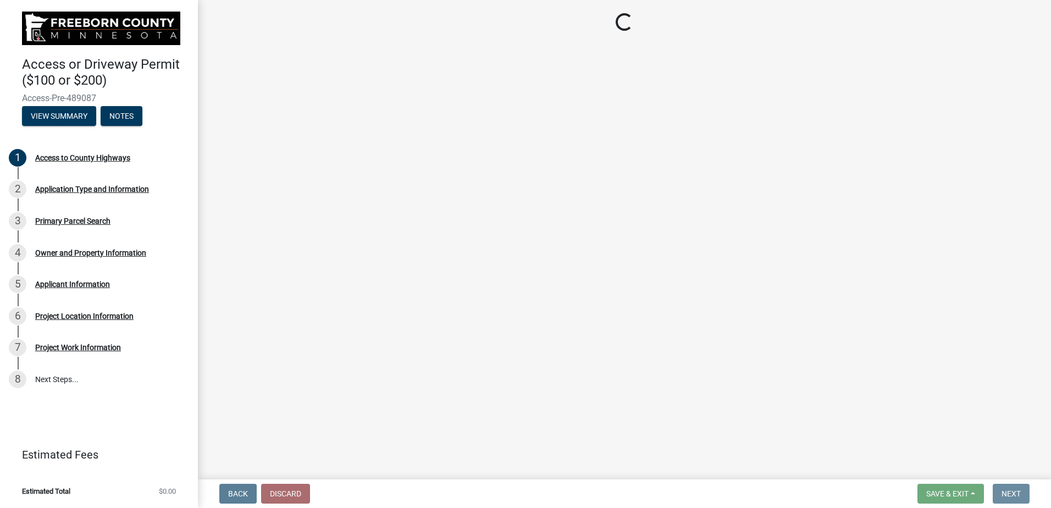
scroll to position [0, 0]
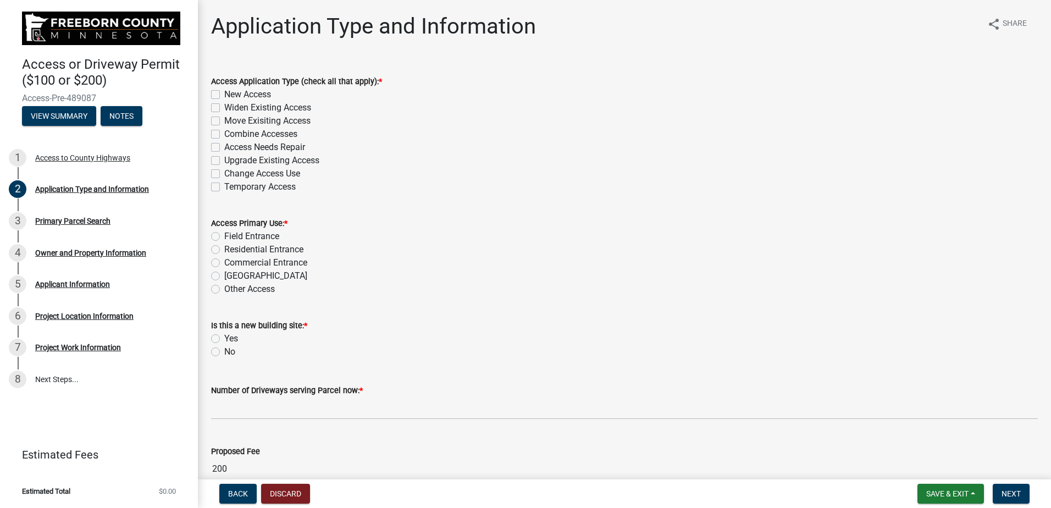
click at [224, 107] on label "Widen Existing Access" at bounding box center [267, 107] width 87 height 13
click at [224, 107] on input "Widen Existing Access" at bounding box center [227, 104] width 7 height 7
checkbox input "true"
checkbox input "false"
checkbox input "true"
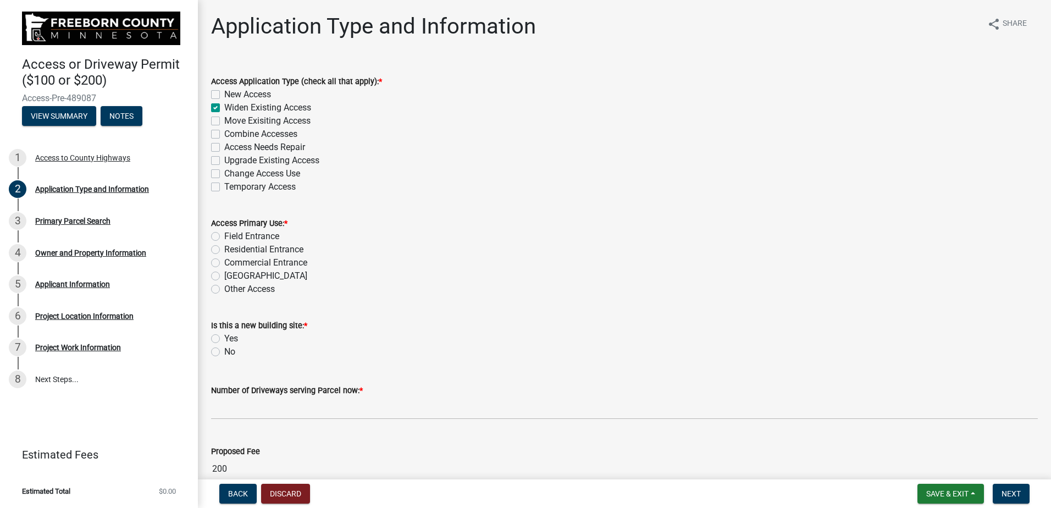
checkbox input "false"
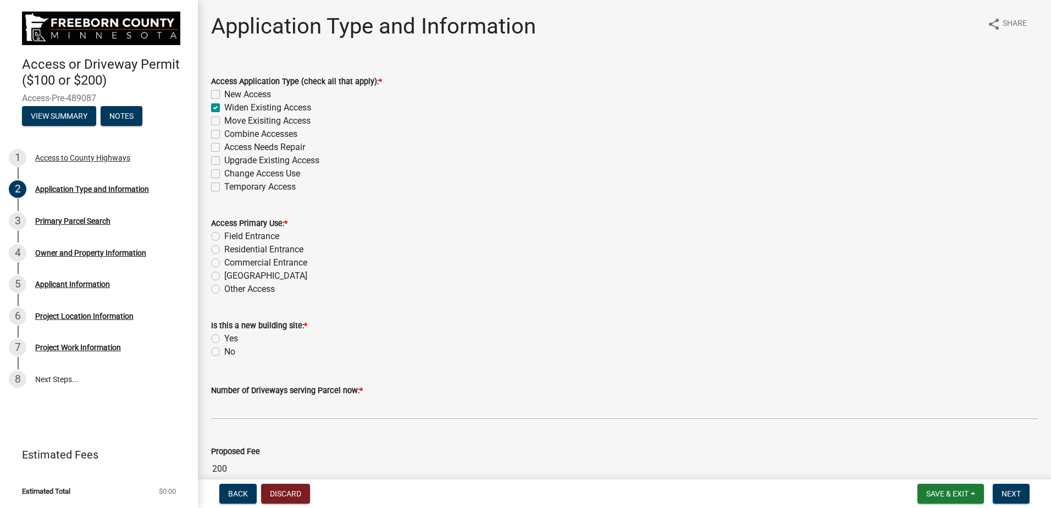
checkbox input "false"
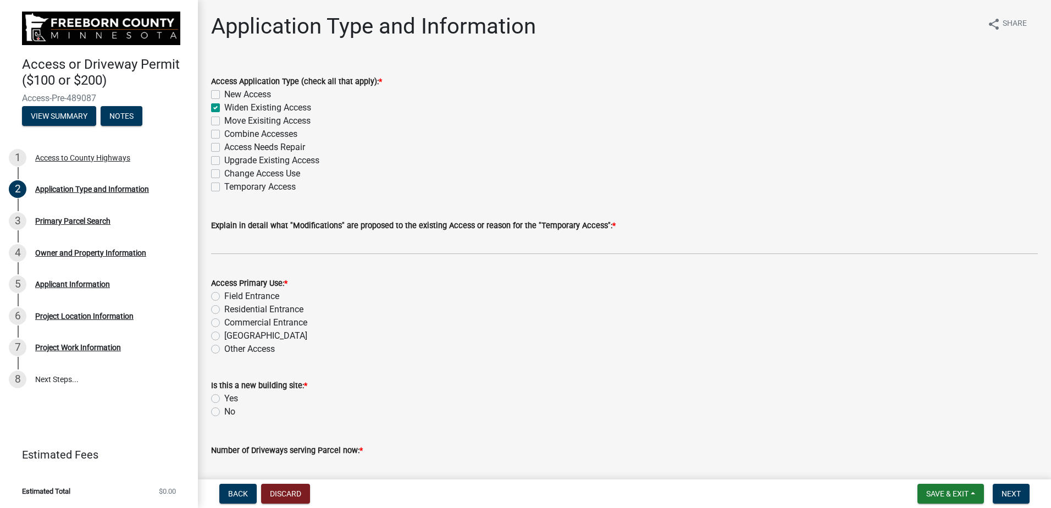
click at [224, 297] on label "Field Entrance" at bounding box center [251, 296] width 55 height 13
click at [224, 297] on input "Field Entrance" at bounding box center [227, 293] width 7 height 7
radio input "true"
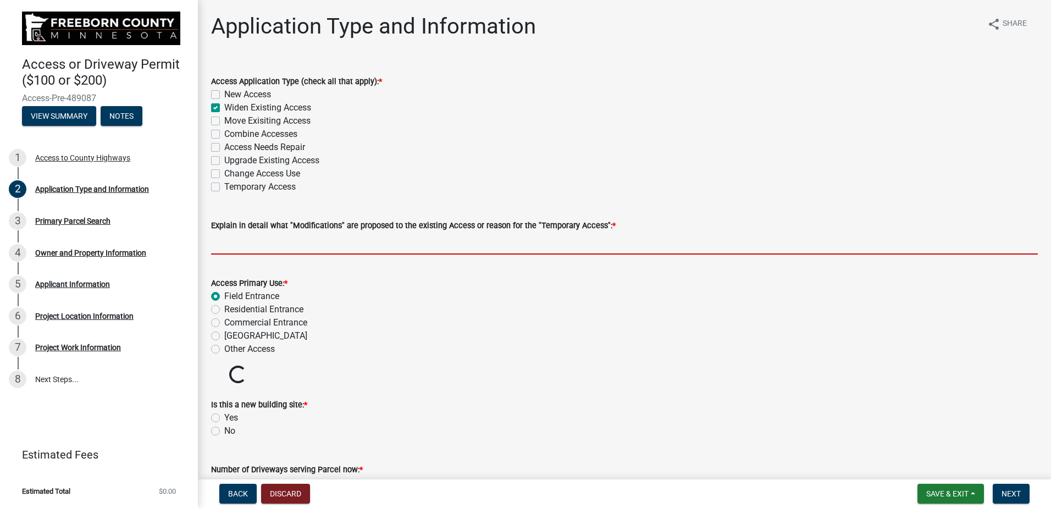
click at [255, 245] on input "Explain in detail what "Modifications" are proposed to the existing Access or r…" at bounding box center [624, 243] width 827 height 23
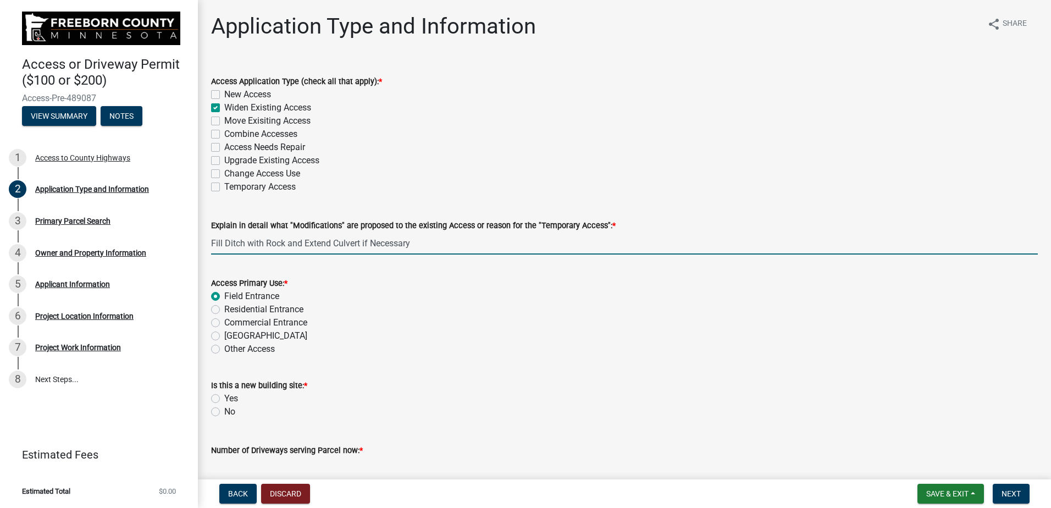
drag, startPoint x: 429, startPoint y: 248, endPoint x: 205, endPoint y: 249, distance: 223.8
click at [205, 249] on div "Explain in detail what "Modifications" are proposed to the existing Access or r…" at bounding box center [625, 228] width 844 height 51
click at [416, 240] on input "Fill Ditch with Rock and Extend Culvert if Necessary" at bounding box center [624, 243] width 827 height 23
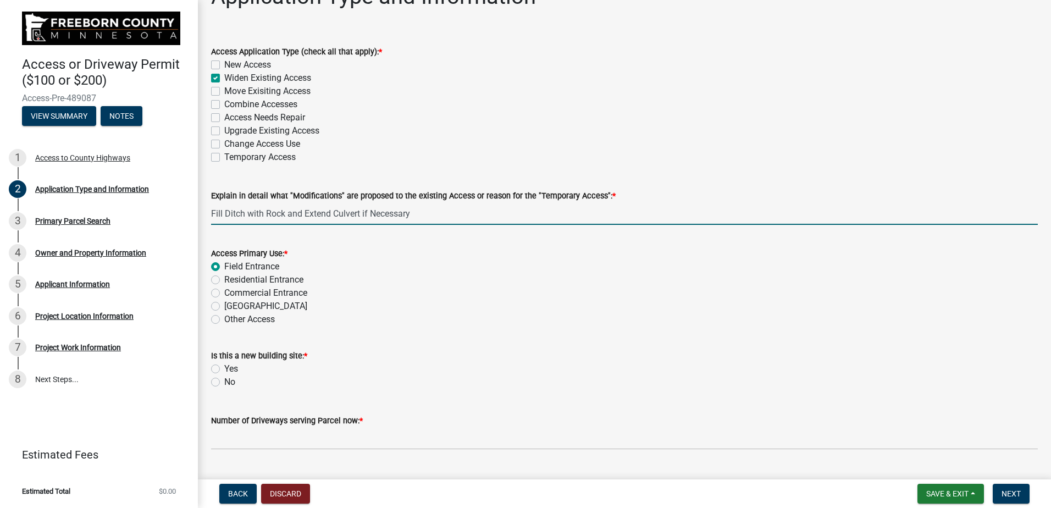
scroll to position [110, 0]
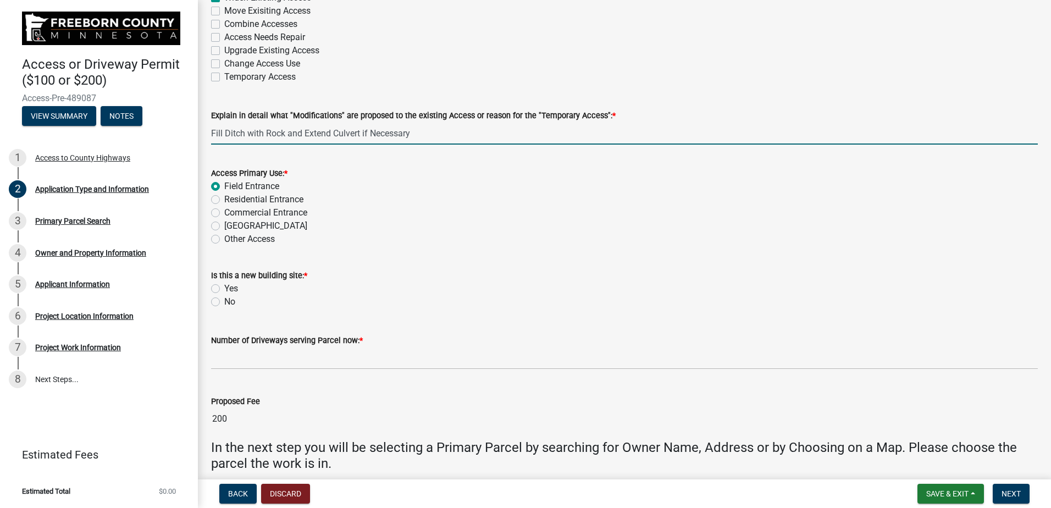
type input "Fill Ditch with Rock and Extend Culvert if Necessary"
click at [224, 301] on label "No" at bounding box center [229, 301] width 11 height 13
click at [224, 301] on input "No" at bounding box center [227, 298] width 7 height 7
radio input "true"
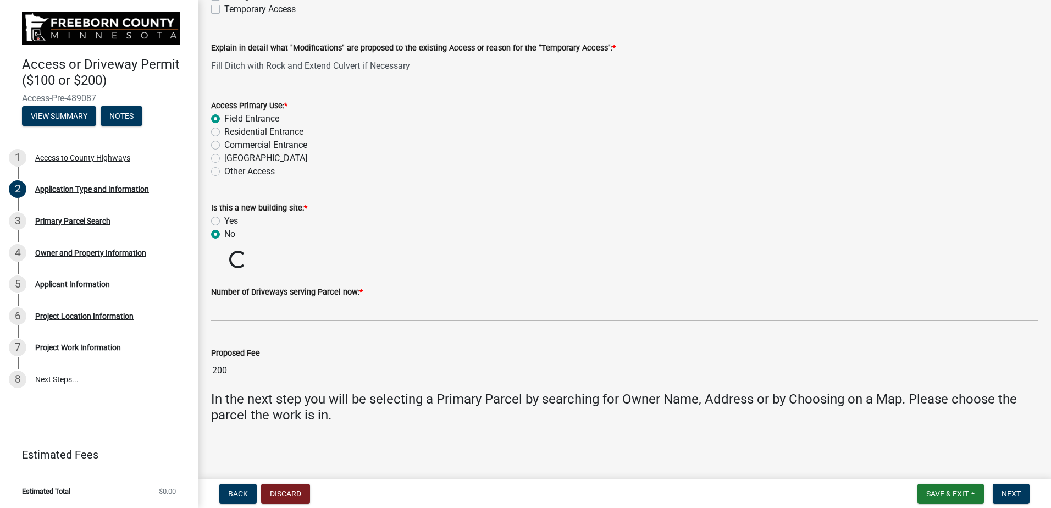
scroll to position [158, 0]
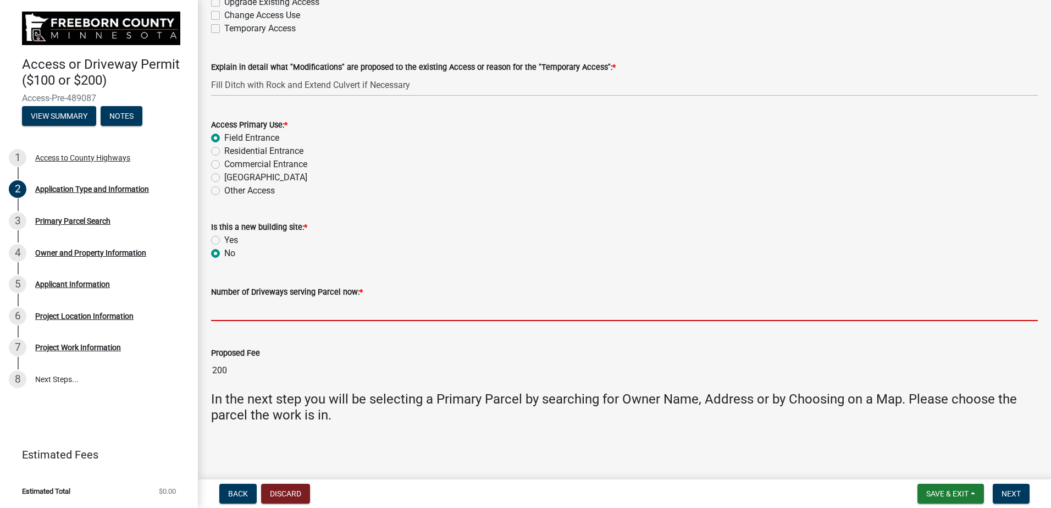
click at [255, 316] on input "text" at bounding box center [624, 310] width 827 height 23
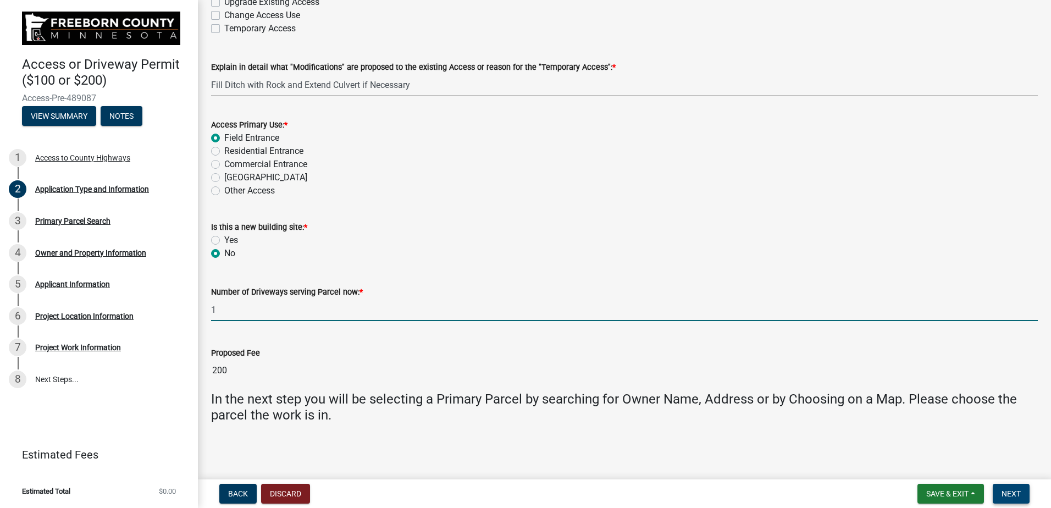
type input "1"
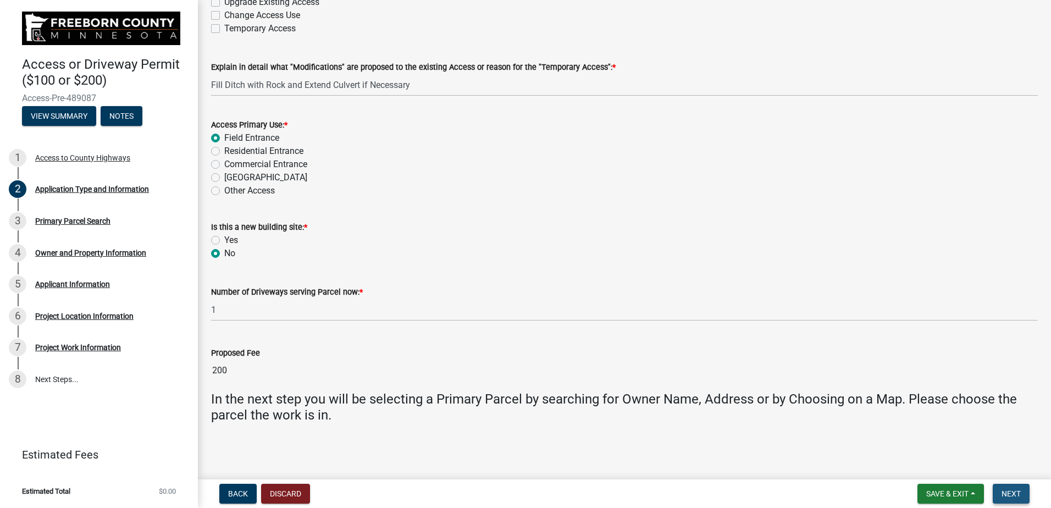
click at [1011, 495] on span "Next" at bounding box center [1011, 493] width 19 height 9
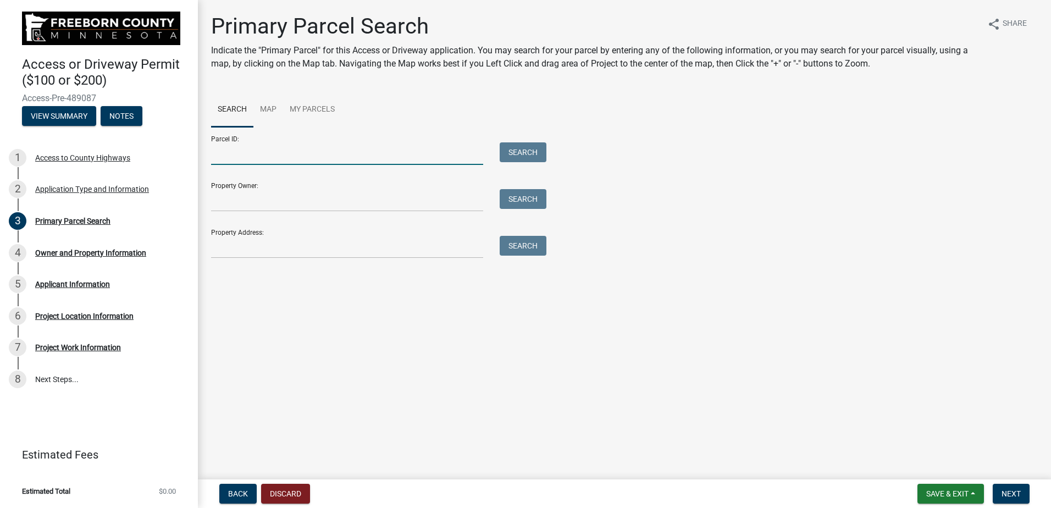
click at [278, 155] on input "Parcel ID:" at bounding box center [347, 153] width 272 height 23
click at [271, 109] on link "Map" at bounding box center [268, 109] width 30 height 35
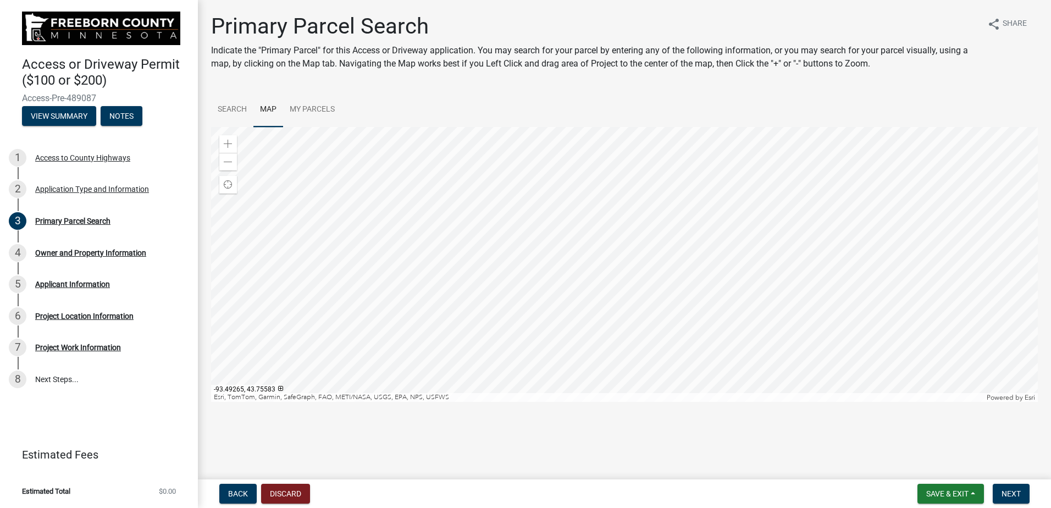
click at [564, 218] on div at bounding box center [624, 264] width 827 height 275
click at [227, 141] on span at bounding box center [228, 144] width 9 height 9
click at [225, 142] on span at bounding box center [228, 144] width 9 height 9
click at [534, 135] on div at bounding box center [624, 264] width 827 height 275
click at [228, 183] on span "Find my location" at bounding box center [228, 184] width 9 height 9
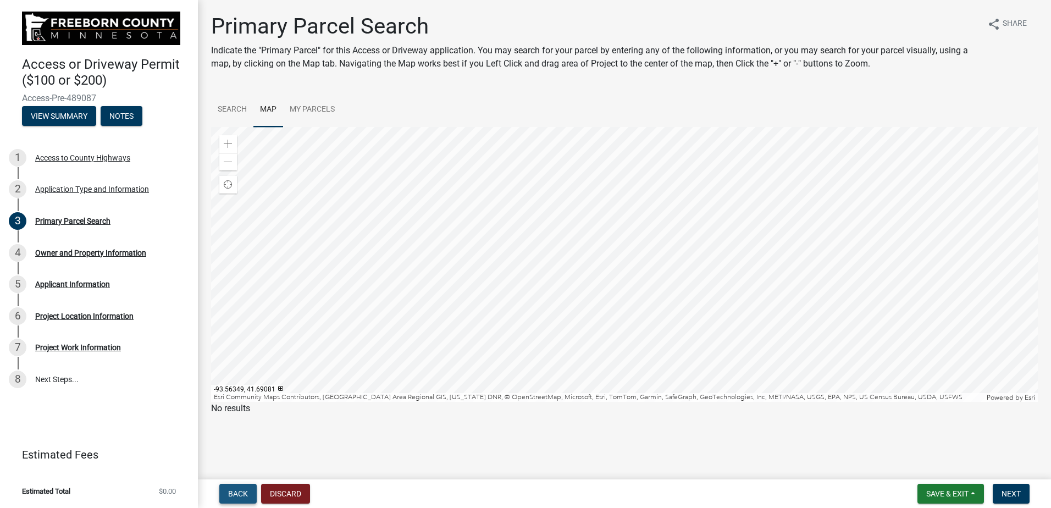
click at [236, 489] on span "Back" at bounding box center [238, 493] width 20 height 9
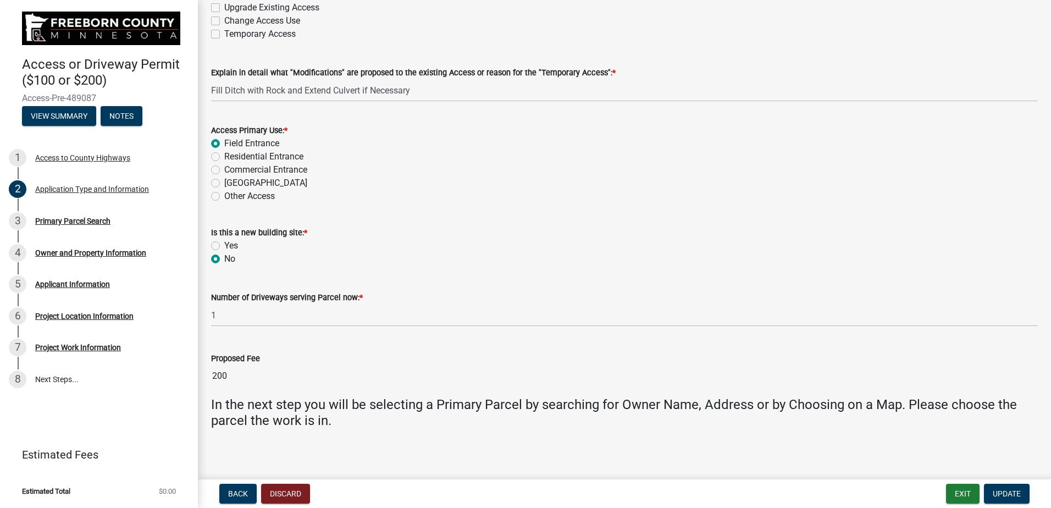
scroll to position [158, 0]
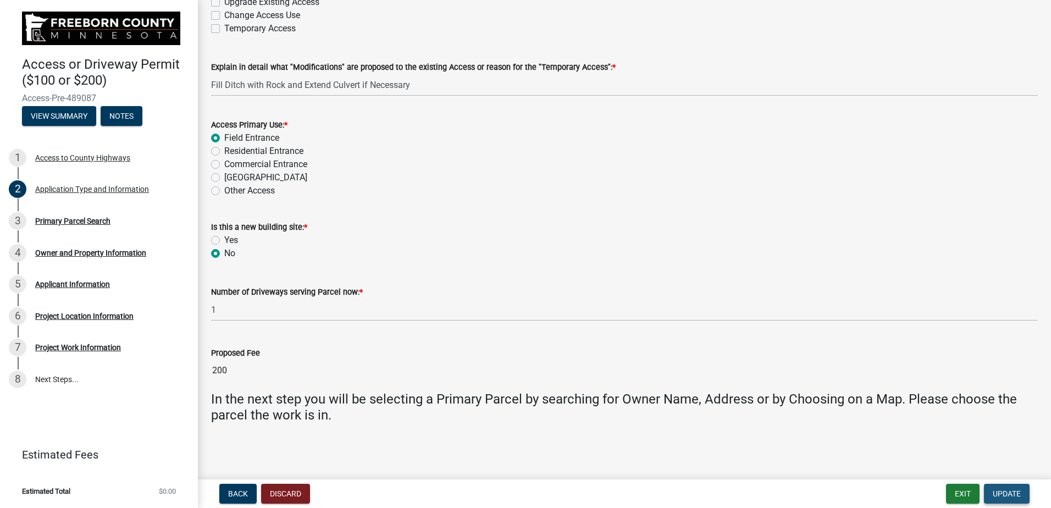
click at [1016, 490] on span "Update" at bounding box center [1007, 493] width 28 height 9
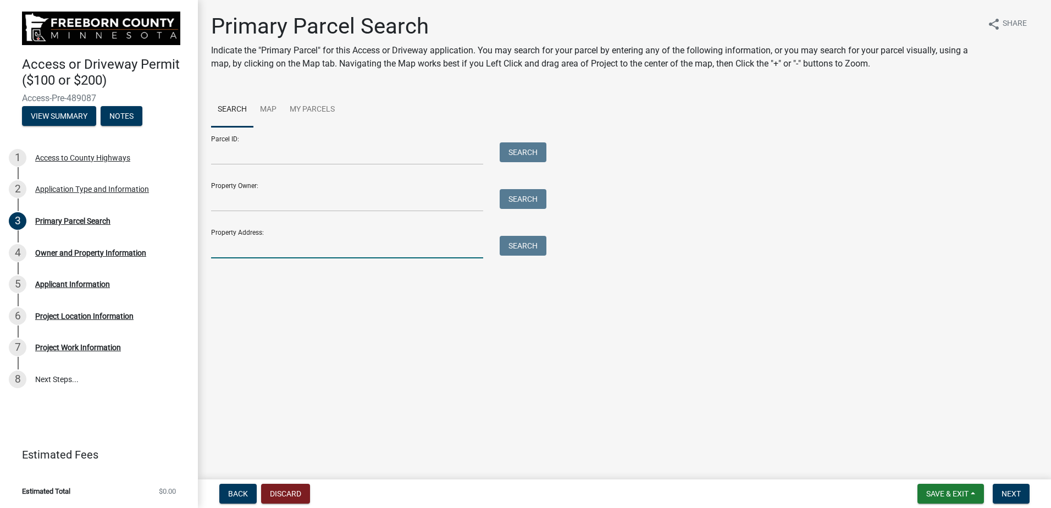
click at [258, 251] on input "Property Address:" at bounding box center [347, 247] width 272 height 23
click at [273, 235] on div "Property Address: Search" at bounding box center [376, 240] width 330 height 38
click at [271, 244] on input "Property Address:" at bounding box center [347, 247] width 272 height 23
type input "[GEOGRAPHIC_DATA]"
click at [521, 245] on button "Search" at bounding box center [523, 246] width 47 height 20
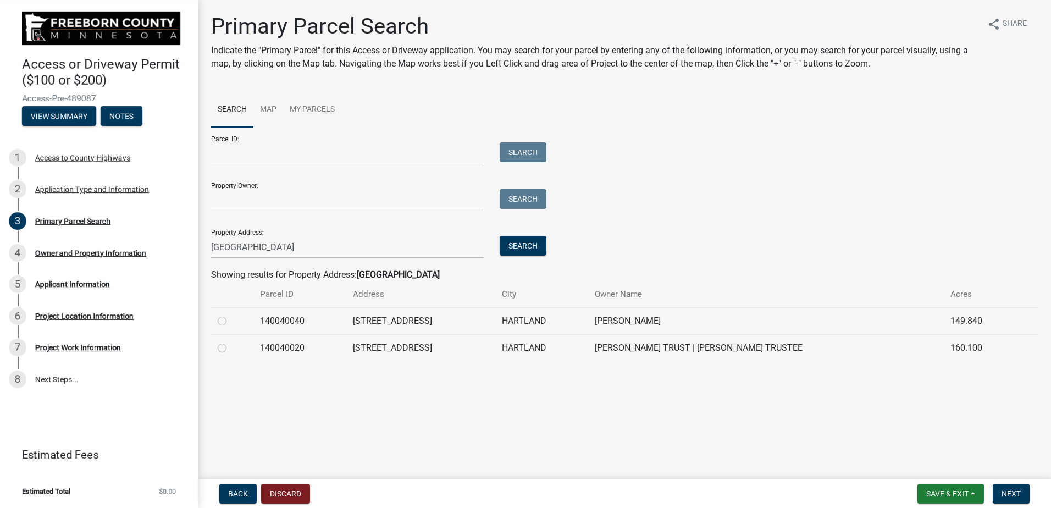
drag, startPoint x: 215, startPoint y: 320, endPoint x: 223, endPoint y: 322, distance: 7.9
click at [216, 320] on td at bounding box center [232, 320] width 42 height 27
click at [231, 315] on label at bounding box center [231, 315] width 0 height 0
click at [231, 322] on input "radio" at bounding box center [234, 318] width 7 height 7
radio input "true"
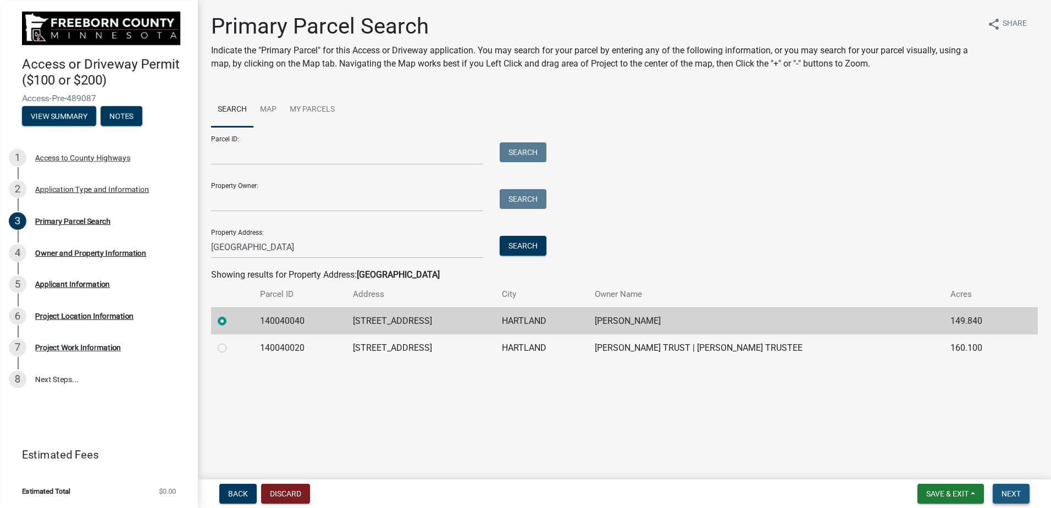
click at [1017, 500] on button "Next" at bounding box center [1011, 494] width 37 height 20
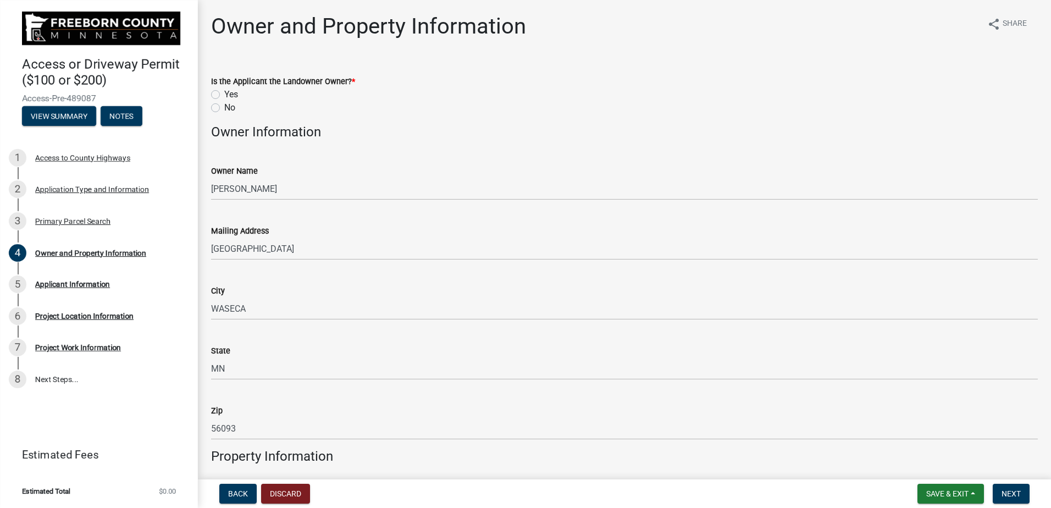
click at [224, 109] on label "No" at bounding box center [229, 107] width 11 height 13
click at [224, 108] on input "No" at bounding box center [227, 104] width 7 height 7
radio input "true"
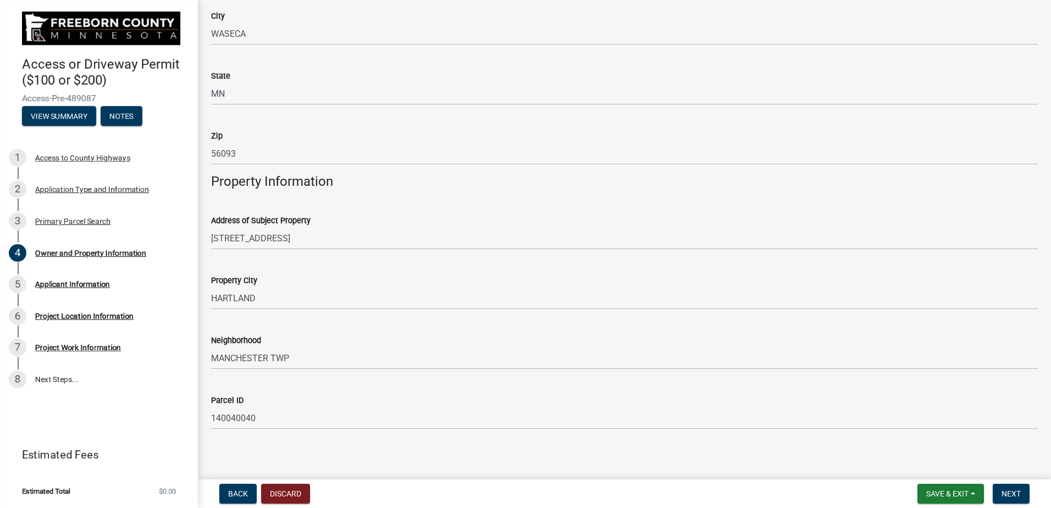
scroll to position [281, 0]
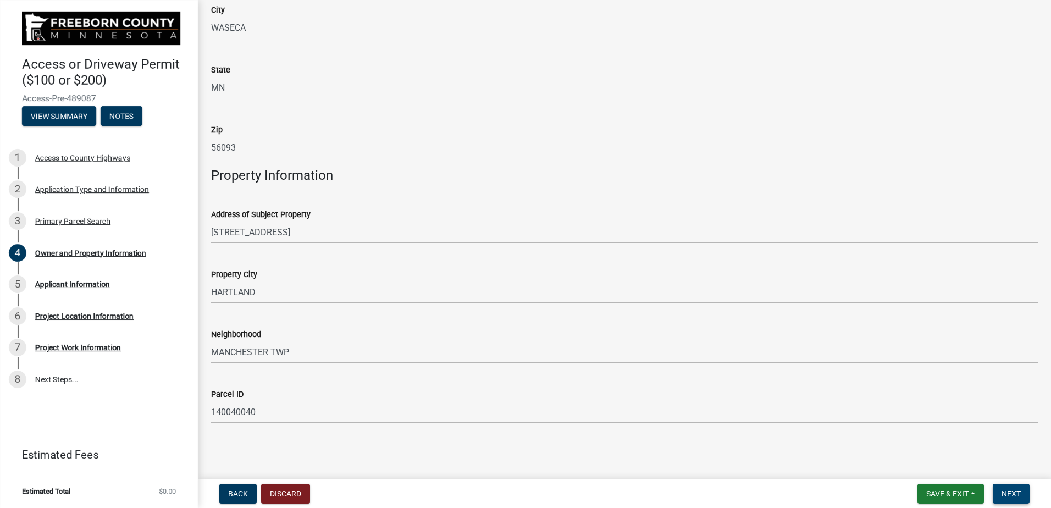
click at [1017, 499] on button "Next" at bounding box center [1011, 494] width 37 height 20
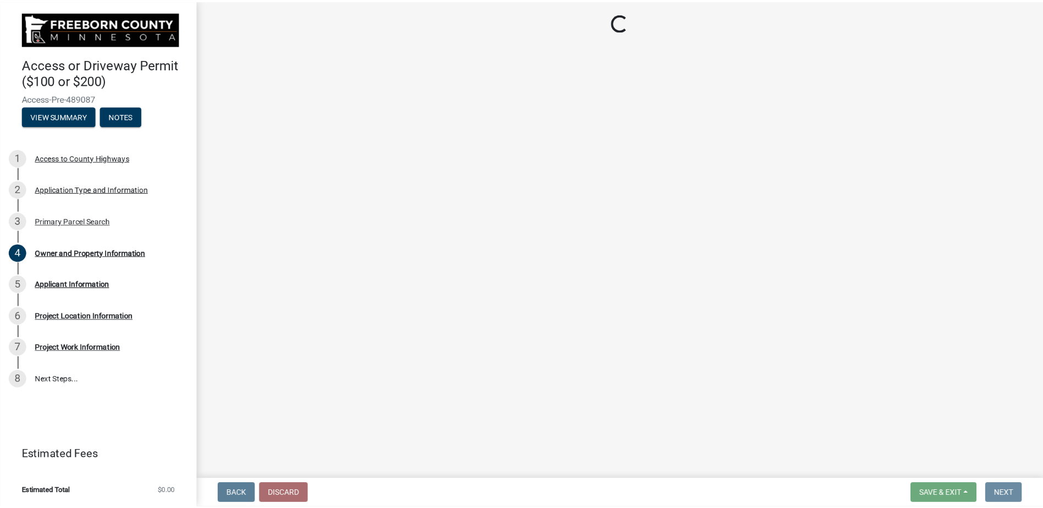
scroll to position [0, 0]
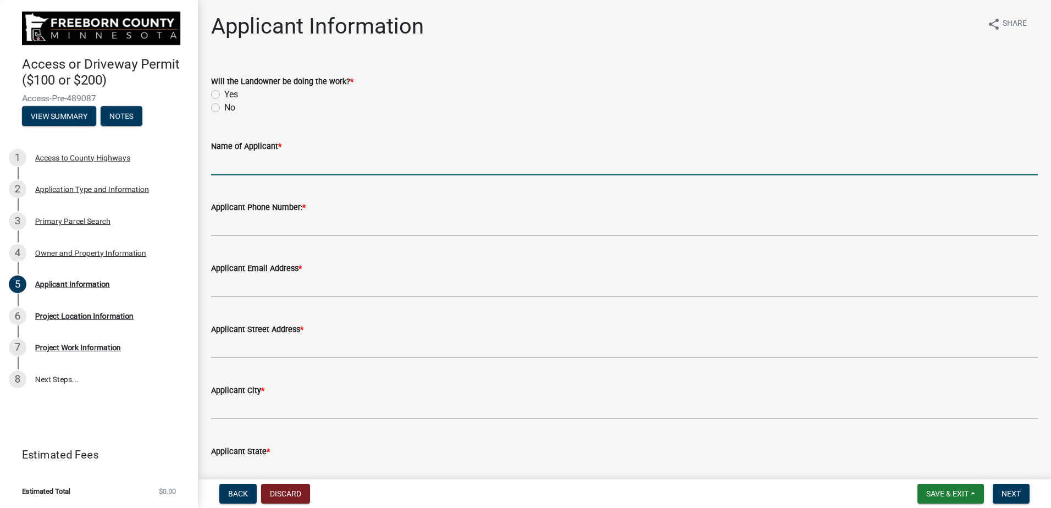
click at [244, 162] on input "Name of Applicant *" at bounding box center [624, 164] width 827 height 23
type input "[PERSON_NAME]"
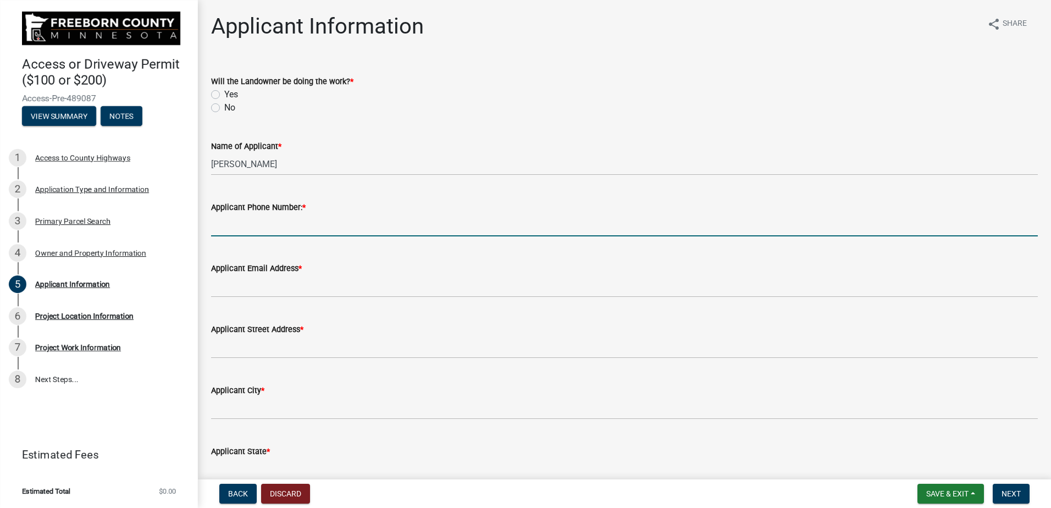
click at [247, 229] on input "Applicant Phone Number: *" at bounding box center [624, 225] width 827 height 23
type input "657"
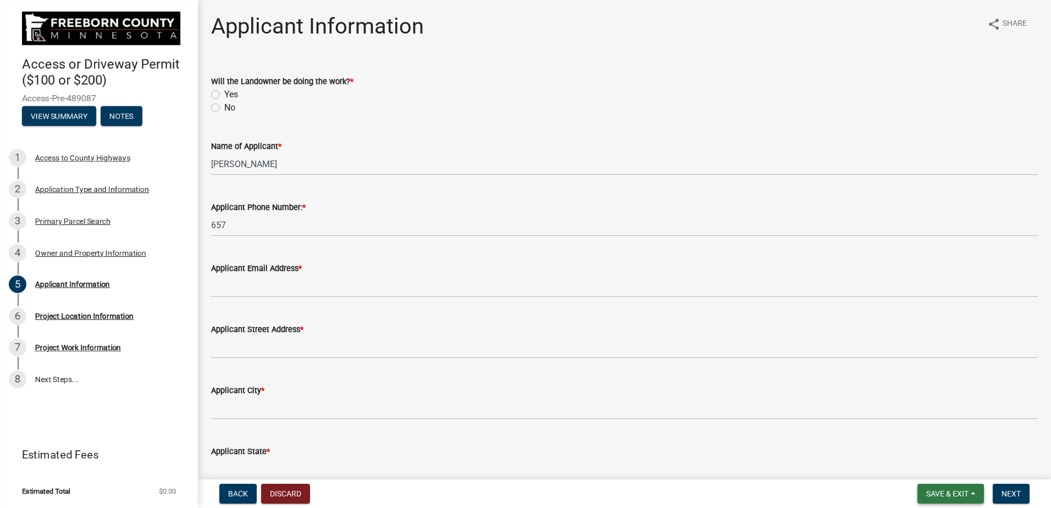
click at [934, 489] on span "Save & Exit" at bounding box center [948, 493] width 42 height 9
click at [932, 460] on button "Save & Exit" at bounding box center [940, 465] width 88 height 26
